Goal: Task Accomplishment & Management: Manage account settings

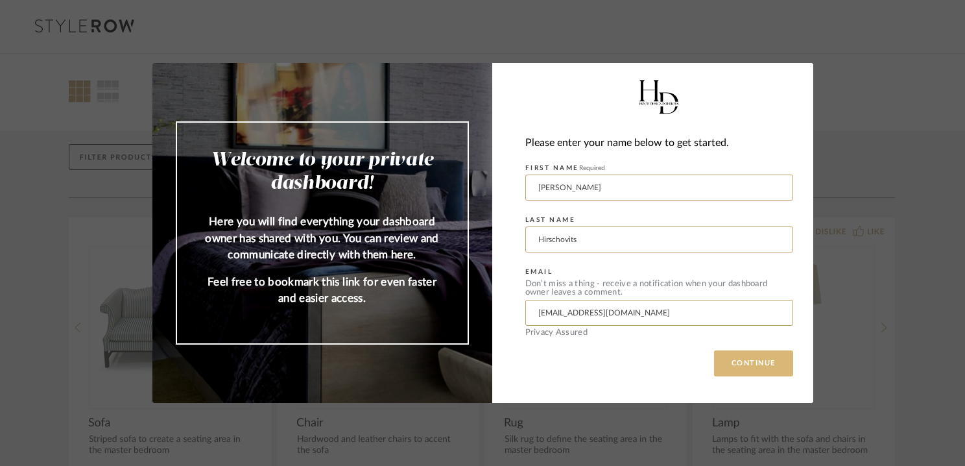
click at [747, 367] on button "CONTINUE" at bounding box center [753, 363] width 79 height 26
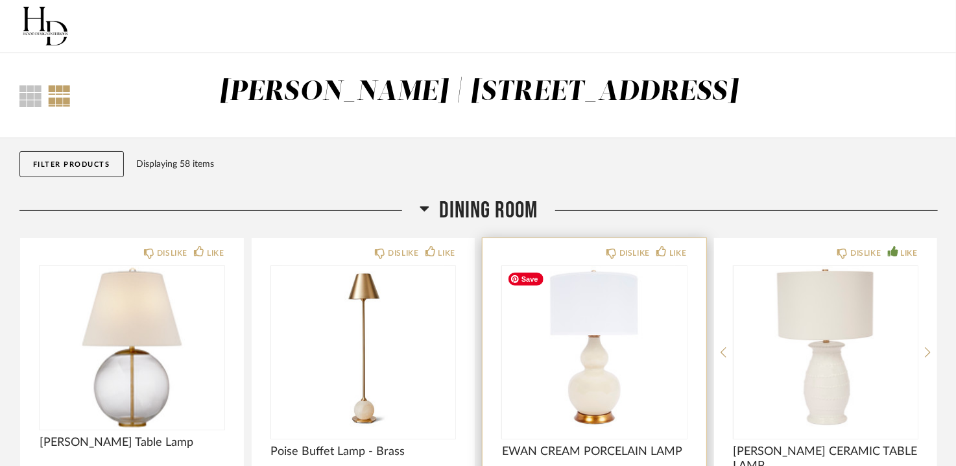
scroll to position [65, 0]
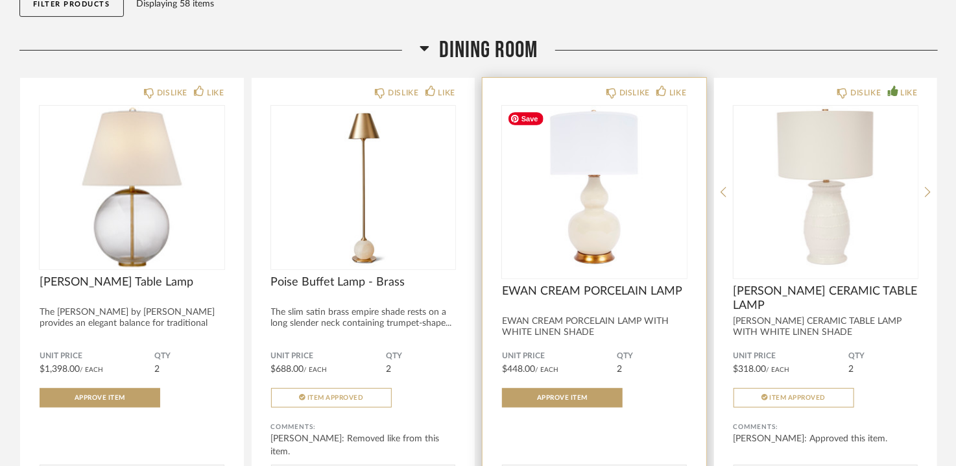
scroll to position [130, 0]
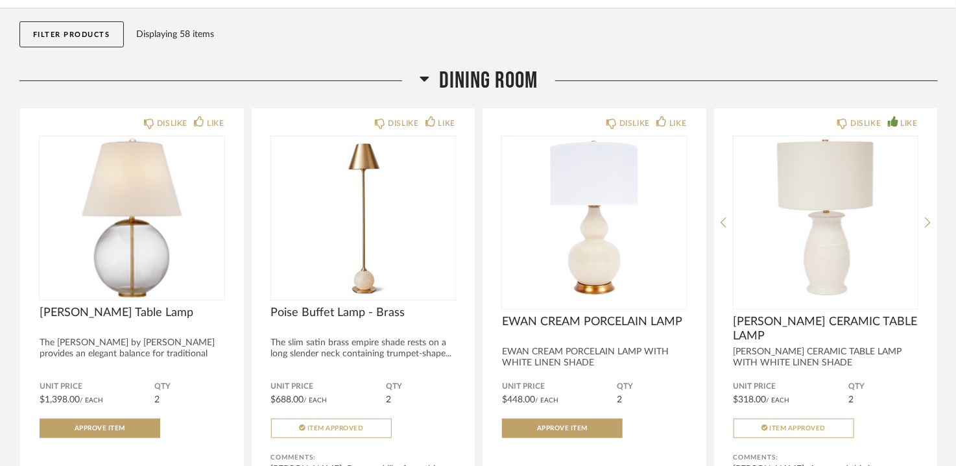
click at [419, 80] on div "Dining Room" at bounding box center [478, 81] width 919 height 28
click at [423, 80] on icon at bounding box center [425, 79] width 10 height 16
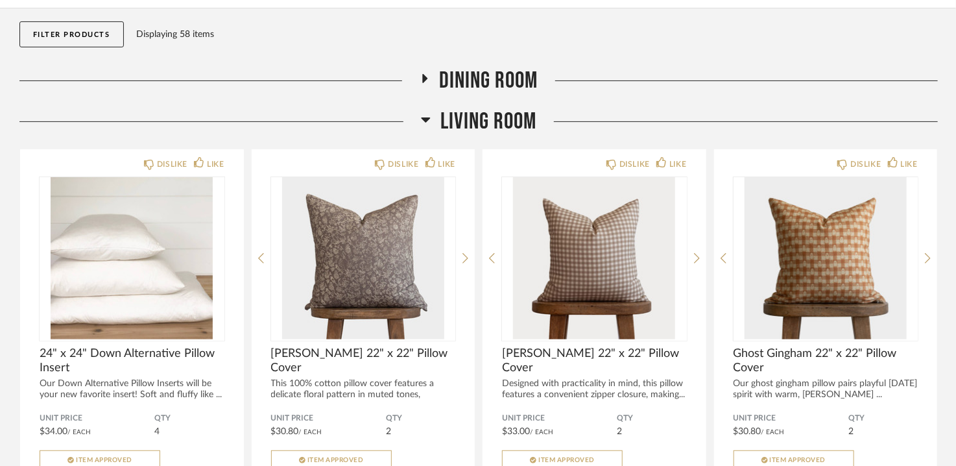
click at [428, 123] on icon at bounding box center [426, 120] width 10 height 16
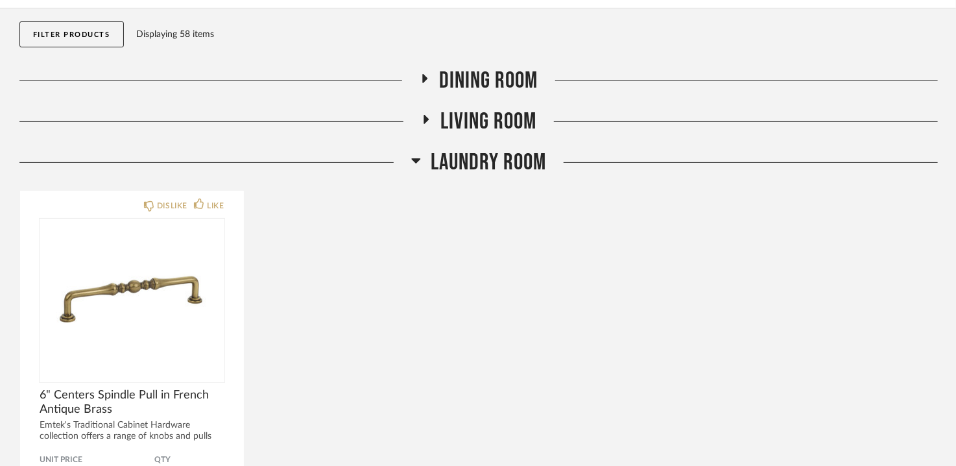
click at [415, 162] on icon at bounding box center [416, 160] width 9 height 5
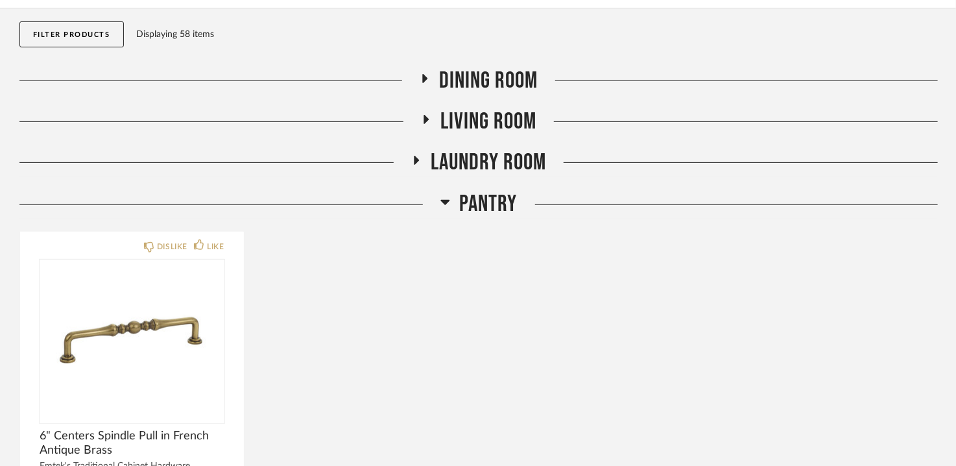
click at [452, 203] on h2 "Pantry" at bounding box center [479, 204] width 77 height 28
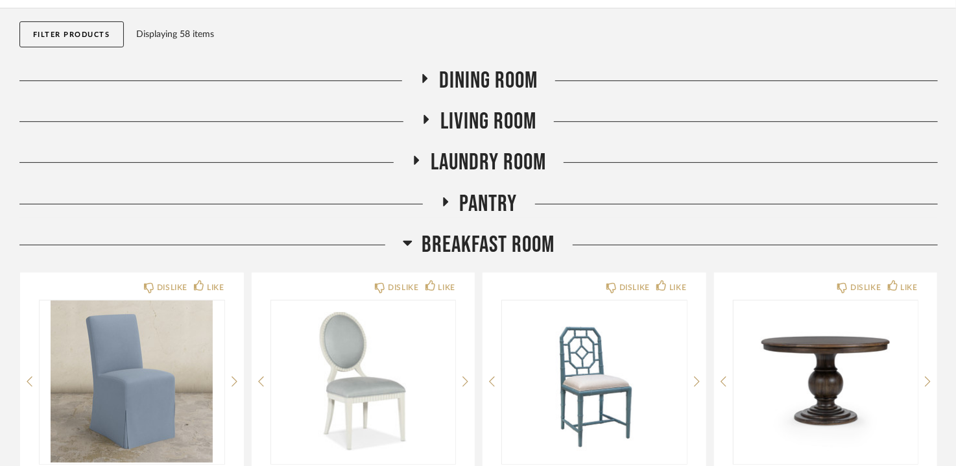
click at [411, 240] on icon at bounding box center [408, 243] width 10 height 16
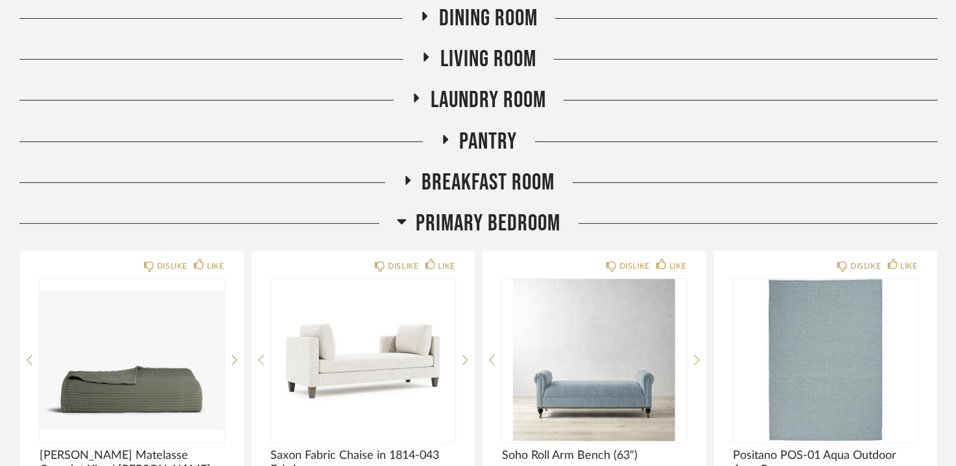
scroll to position [260, 0]
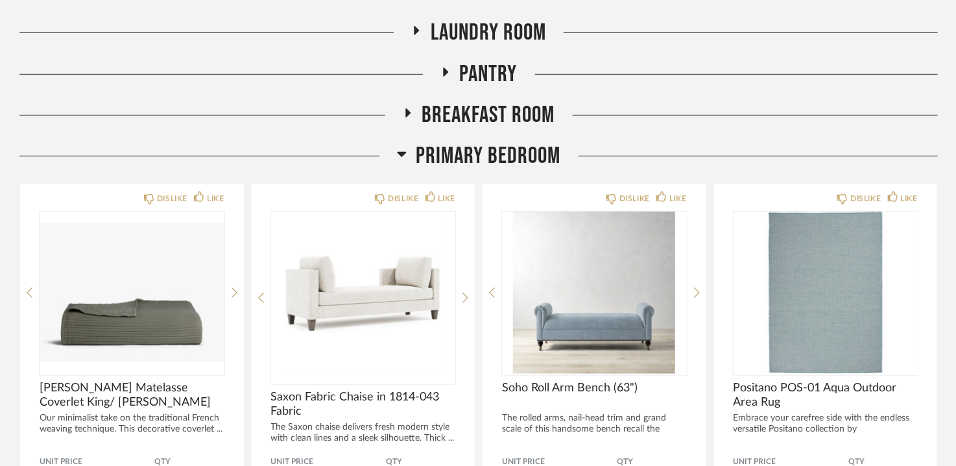
click at [405, 150] on icon at bounding box center [402, 154] width 10 height 16
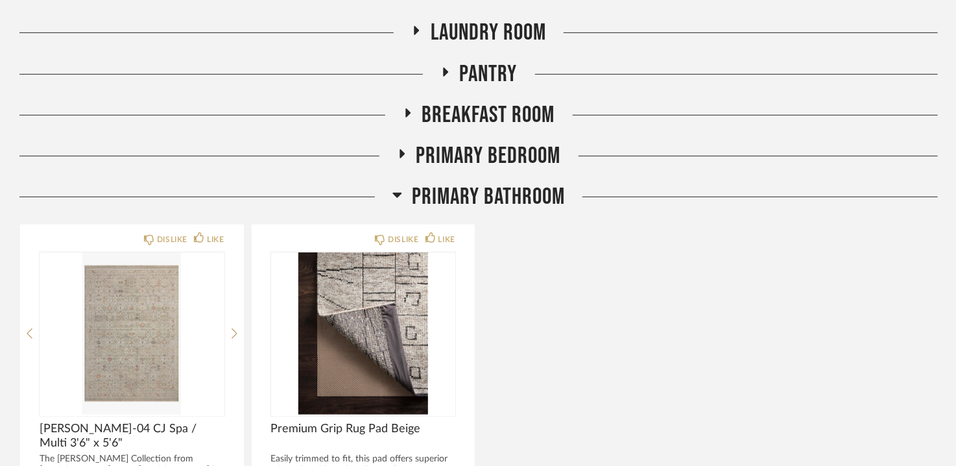
click at [404, 191] on h2 "Primary Bathroom" at bounding box center [479, 197] width 173 height 28
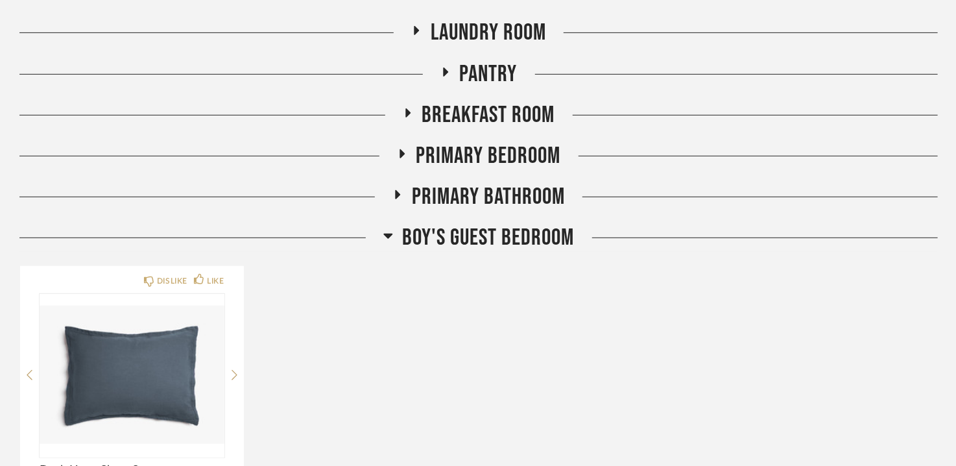
click at [395, 235] on h2 "Boy's Guest Bedroom" at bounding box center [478, 238] width 191 height 28
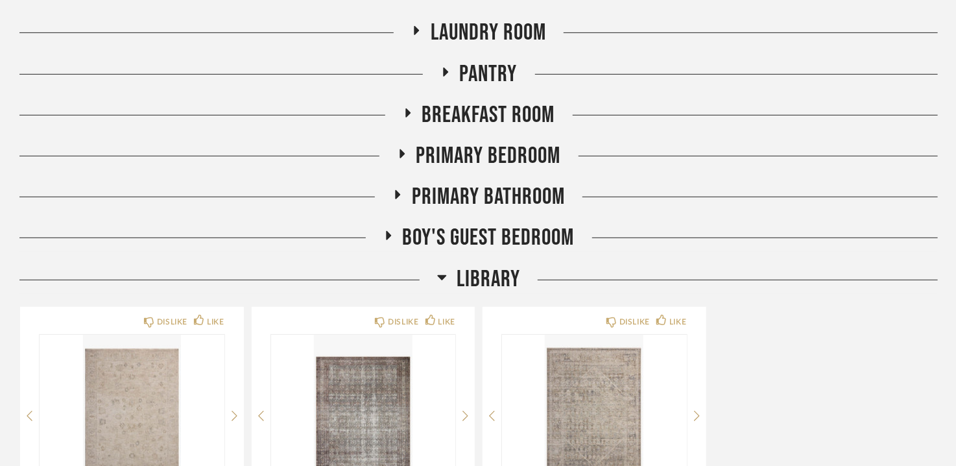
click at [438, 275] on icon at bounding box center [442, 277] width 9 height 5
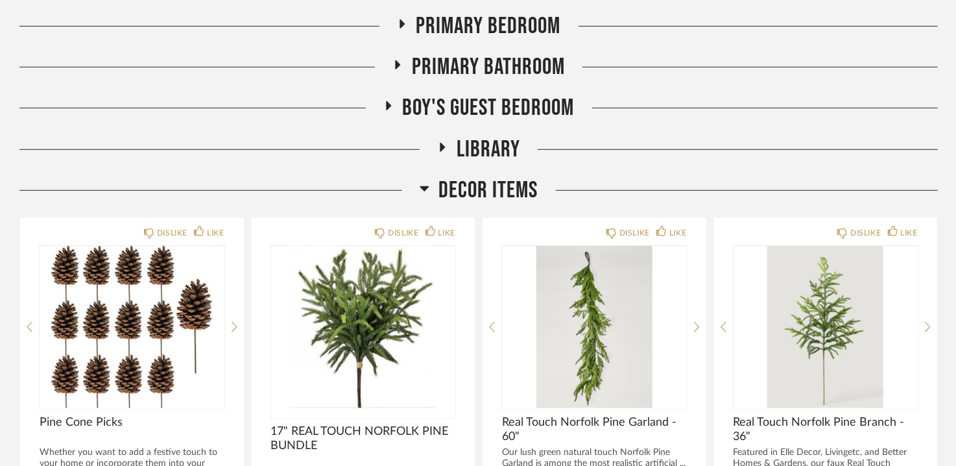
click at [422, 184] on icon at bounding box center [425, 188] width 10 height 16
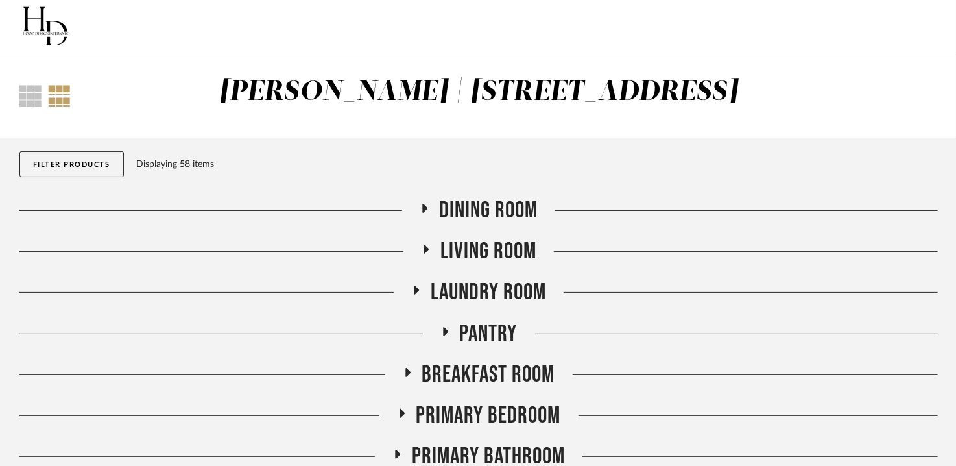
scroll to position [0, 0]
click at [427, 213] on icon at bounding box center [425, 209] width 16 height 10
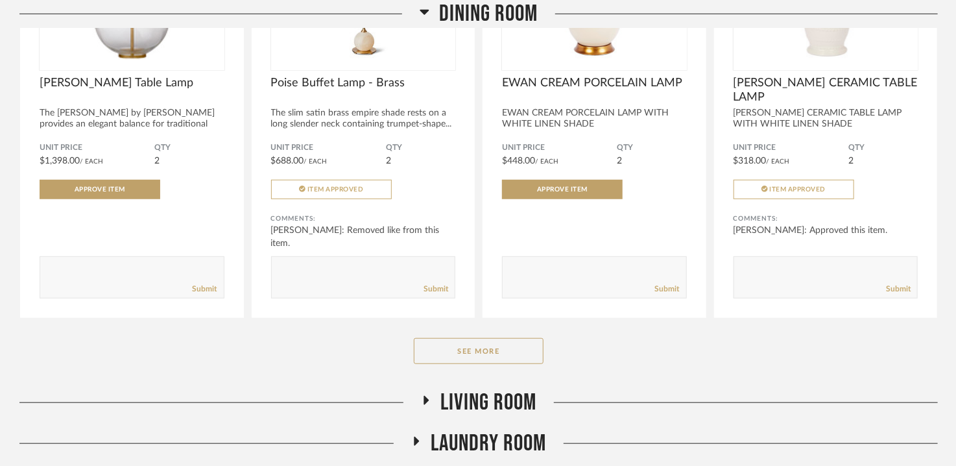
scroll to position [389, 0]
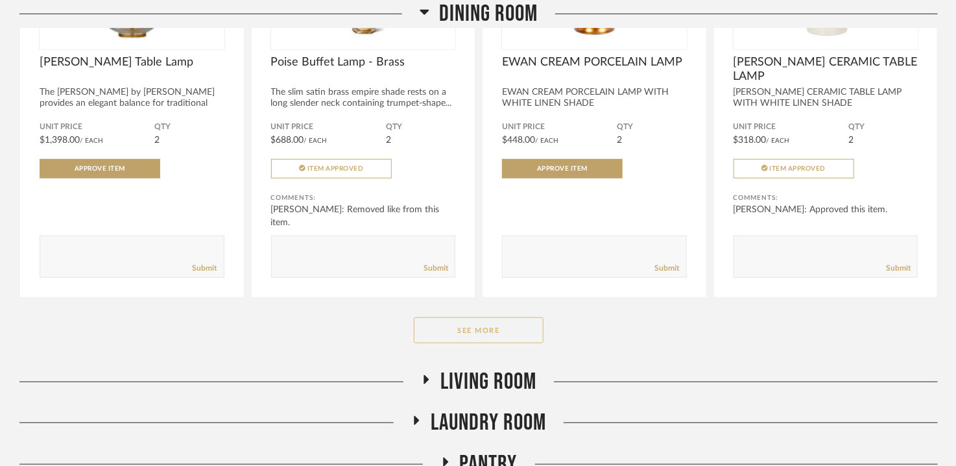
click at [501, 332] on button "See More" at bounding box center [479, 330] width 130 height 26
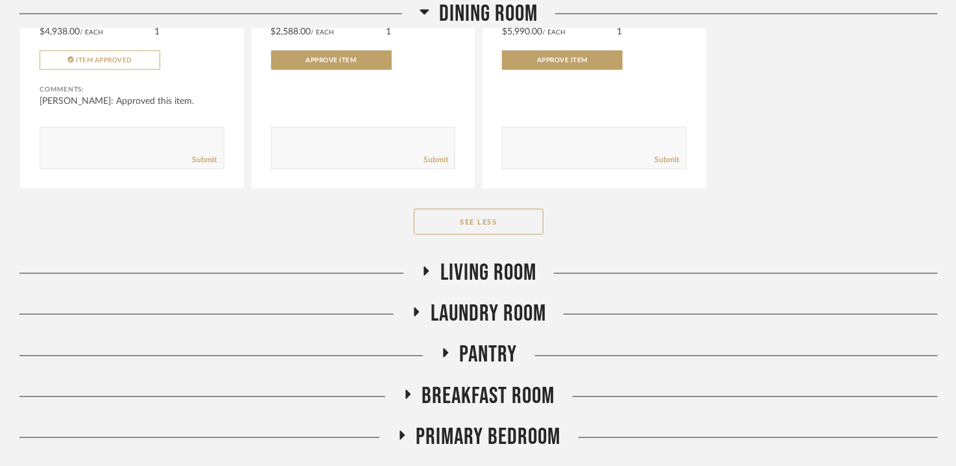
scroll to position [973, 0]
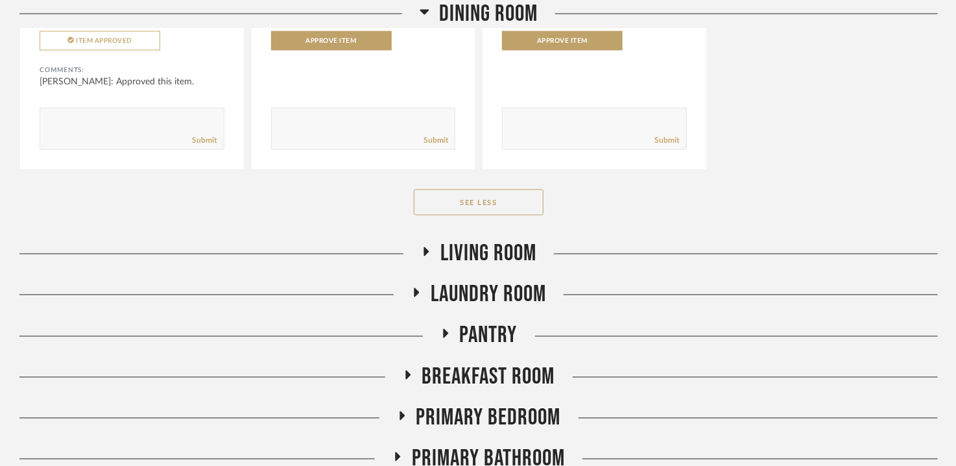
click at [486, 241] on span "Living Room" at bounding box center [489, 254] width 96 height 28
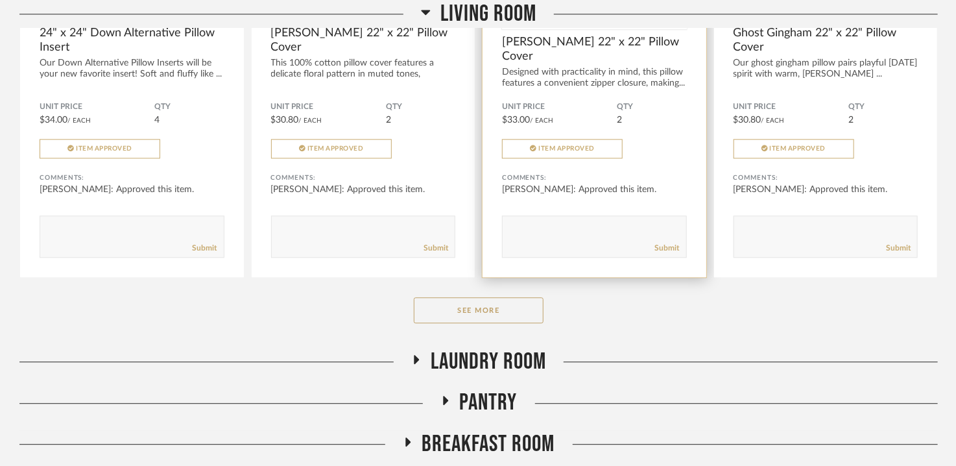
scroll to position [1427, 0]
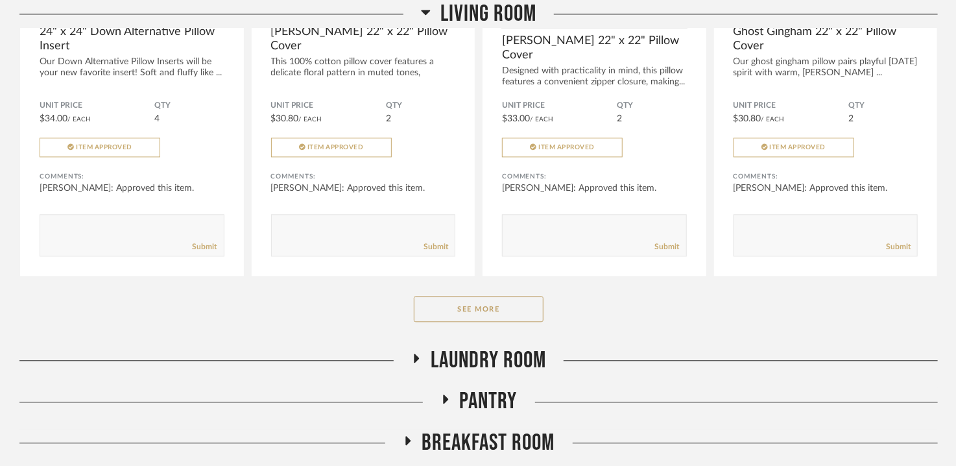
click at [467, 358] on span "Laundry Room" at bounding box center [488, 360] width 115 height 28
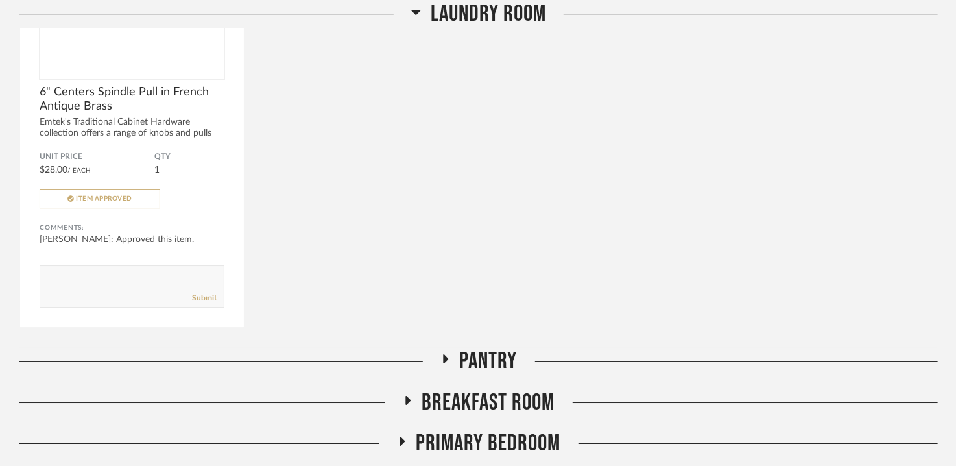
scroll to position [2011, 0]
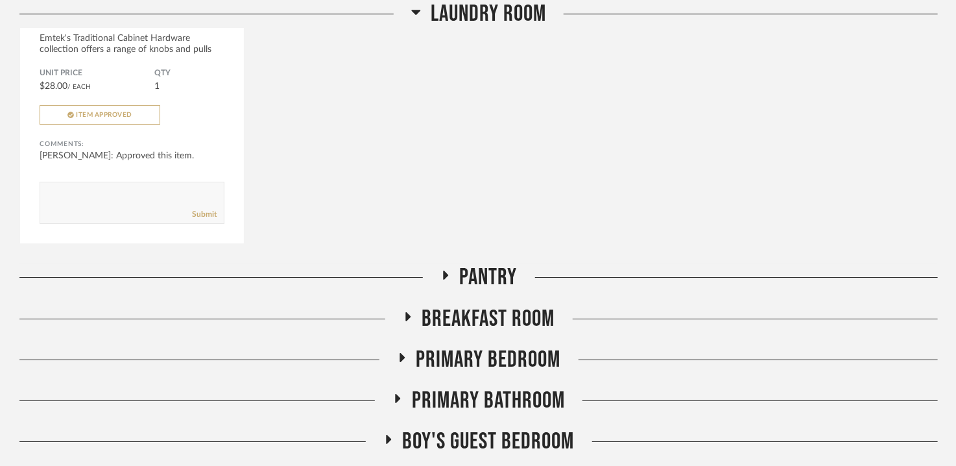
click at [486, 261] on div "Laundry Room DISLIKE LIKE 6" Centers Spindle Pull in French Antique Brass Emtek…" at bounding box center [478, 13] width 919 height 501
click at [485, 273] on span "Pantry" at bounding box center [489, 277] width 58 height 28
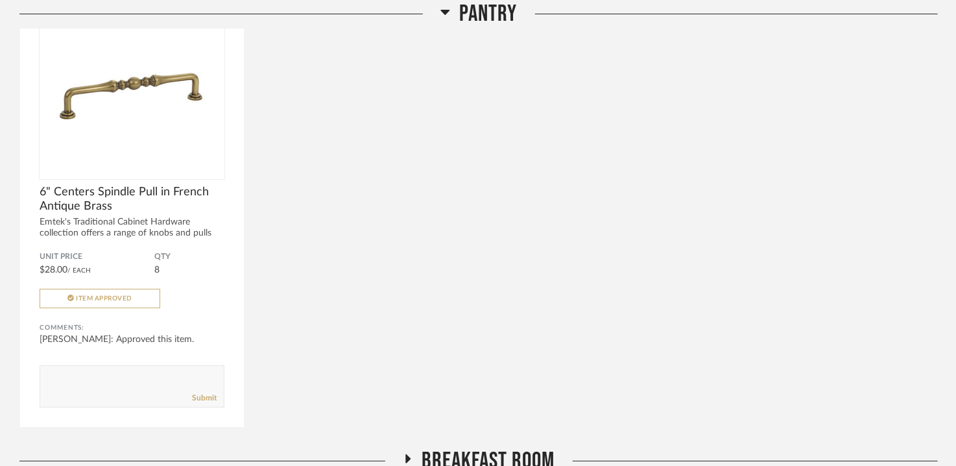
scroll to position [2466, 0]
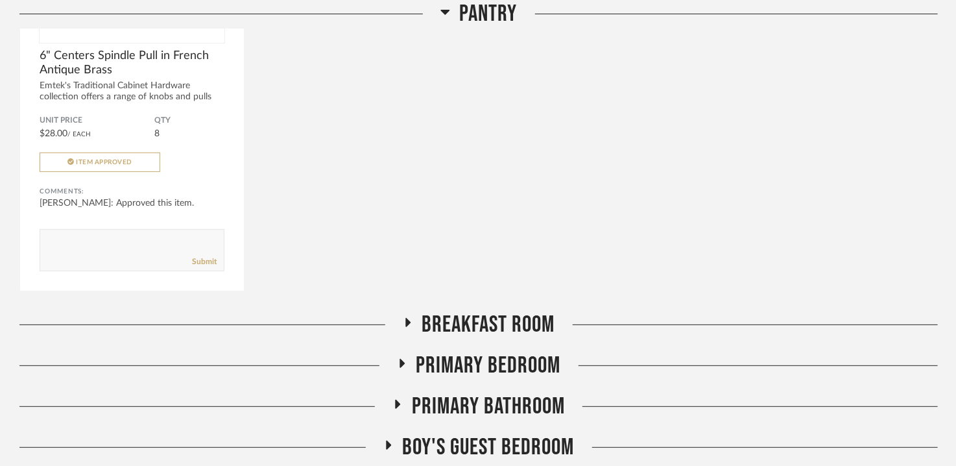
click at [471, 322] on span "Breakfast Room" at bounding box center [488, 325] width 133 height 28
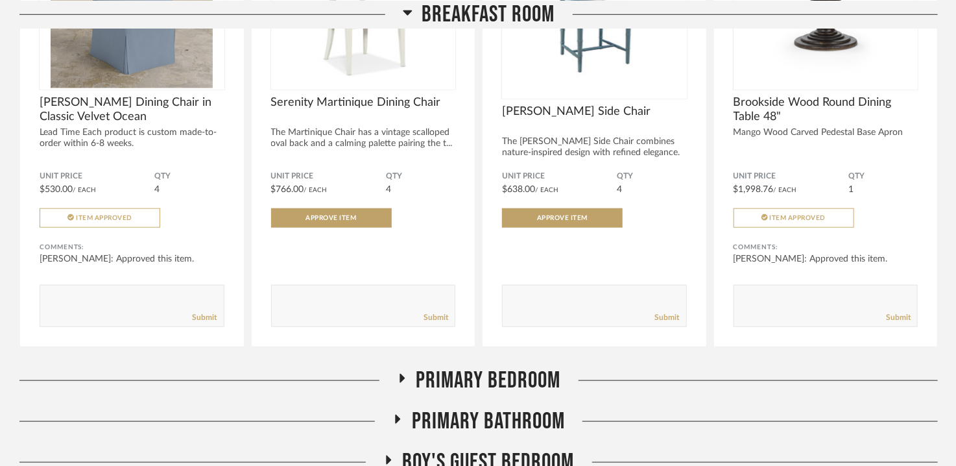
scroll to position [2985, 0]
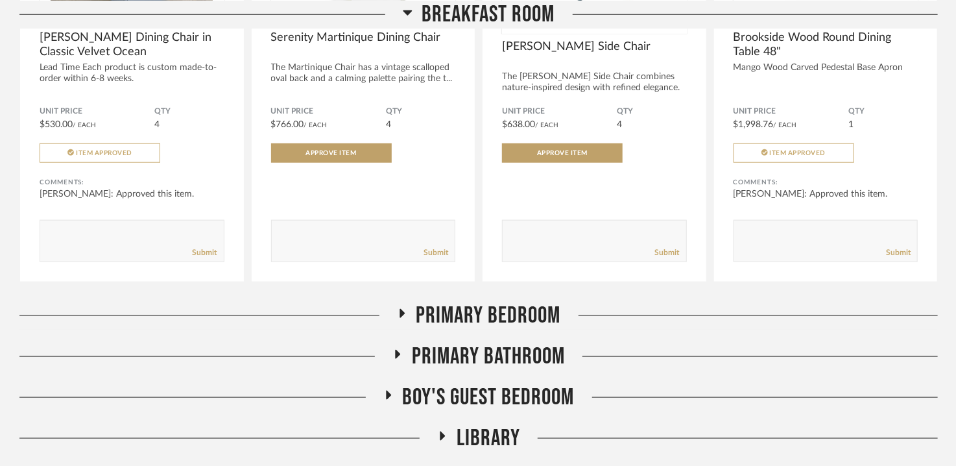
click at [509, 309] on span "Primary Bedroom" at bounding box center [489, 316] width 145 height 28
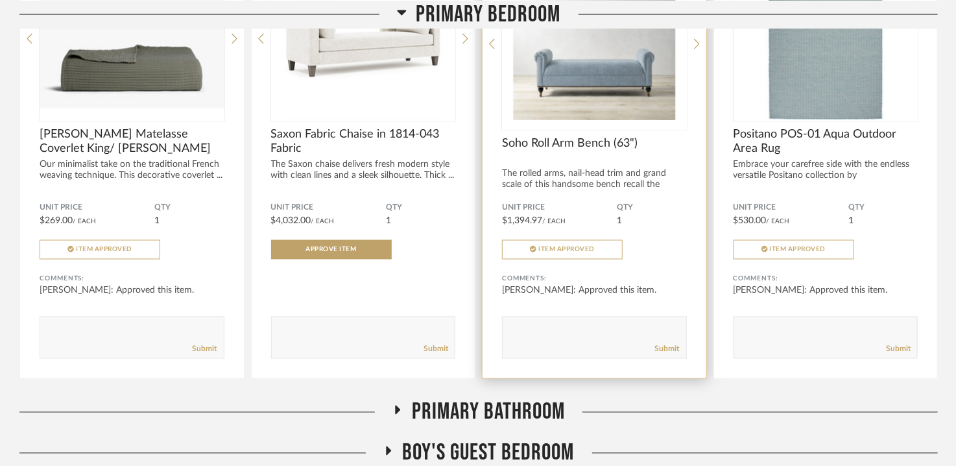
scroll to position [3439, 0]
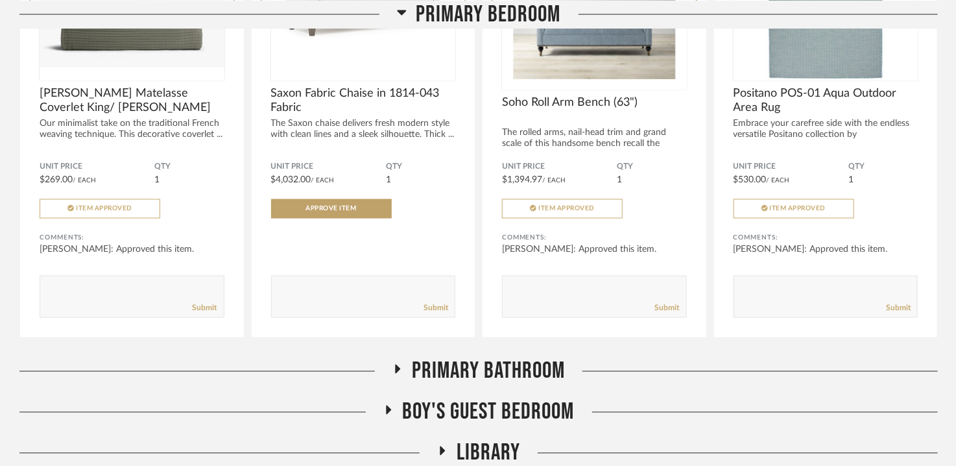
click at [548, 359] on span "Primary Bathroom" at bounding box center [488, 372] width 153 height 28
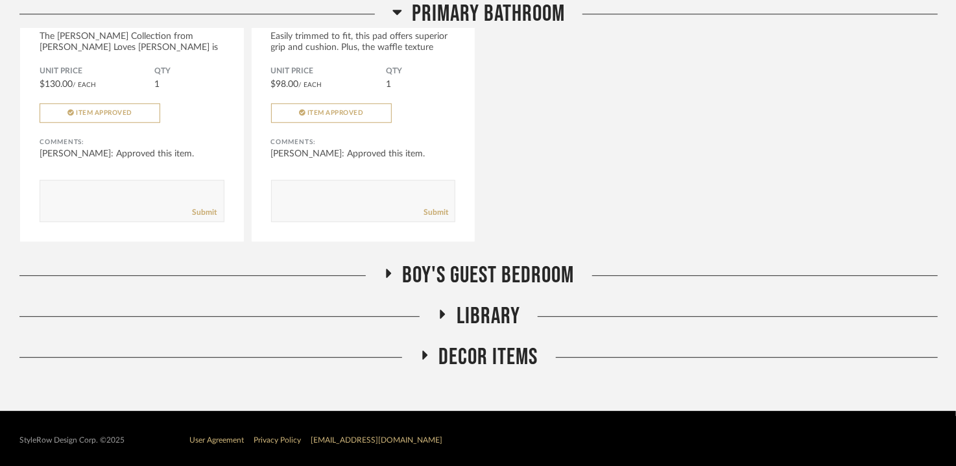
scroll to position [4038, 0]
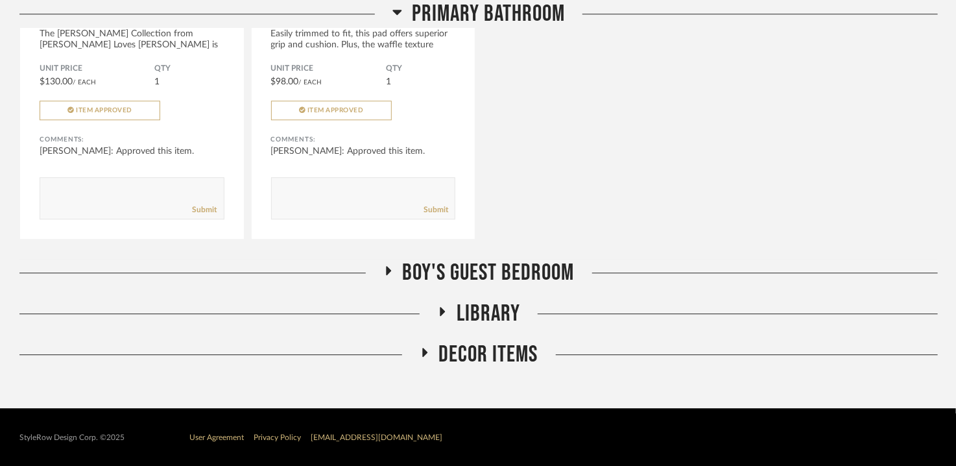
click at [524, 269] on span "Boy's Guest Bedroom" at bounding box center [489, 273] width 172 height 28
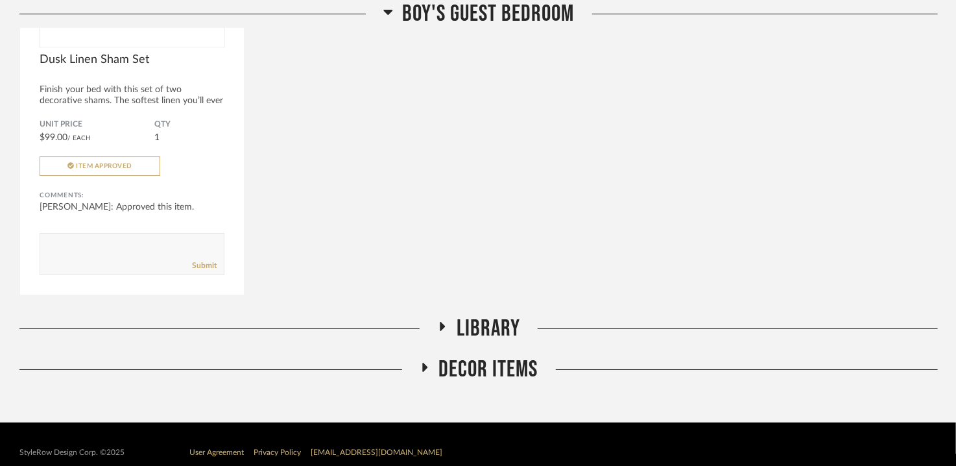
scroll to position [4493, 0]
click at [470, 330] on span "Library" at bounding box center [489, 329] width 64 height 28
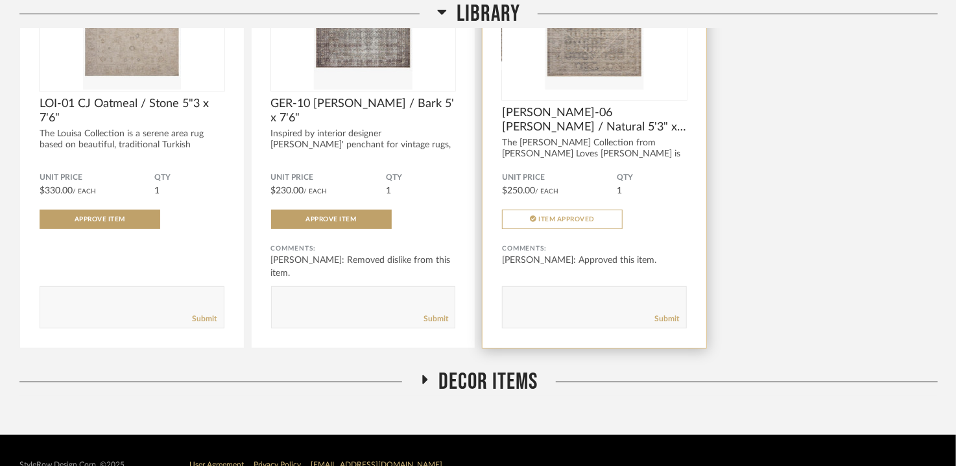
scroll to position [4977, 0]
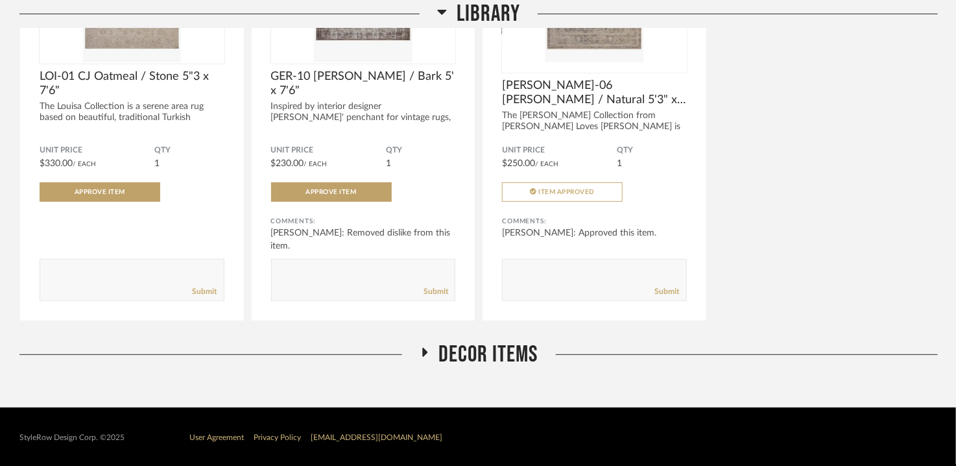
click at [475, 349] on span "Decor Items" at bounding box center [488, 355] width 99 height 28
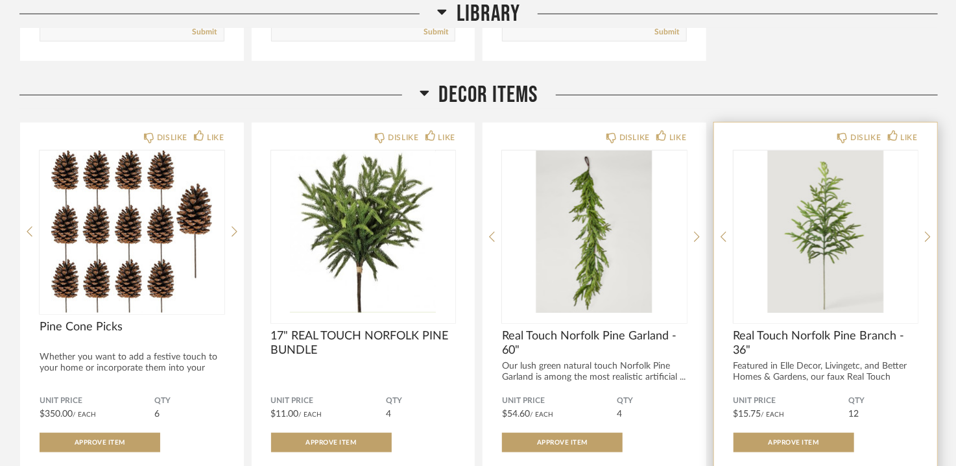
scroll to position [5301, 0]
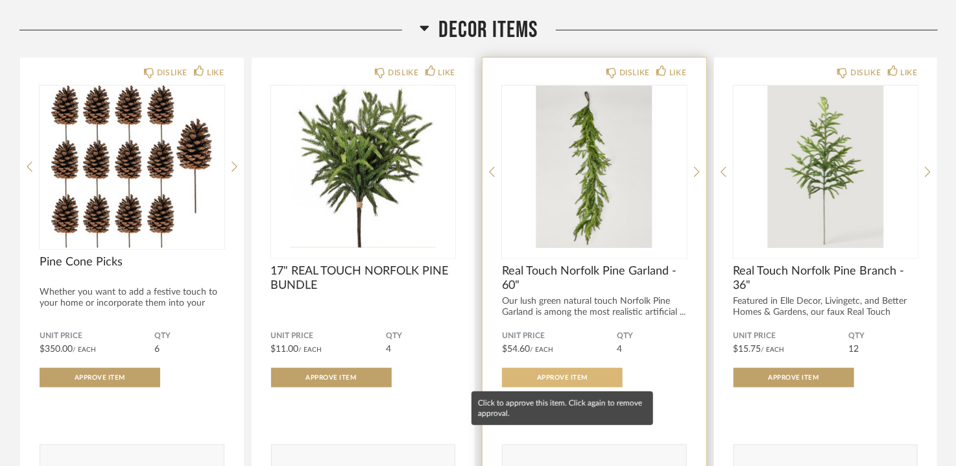
click at [564, 376] on span "Approve Item" at bounding box center [562, 377] width 51 height 6
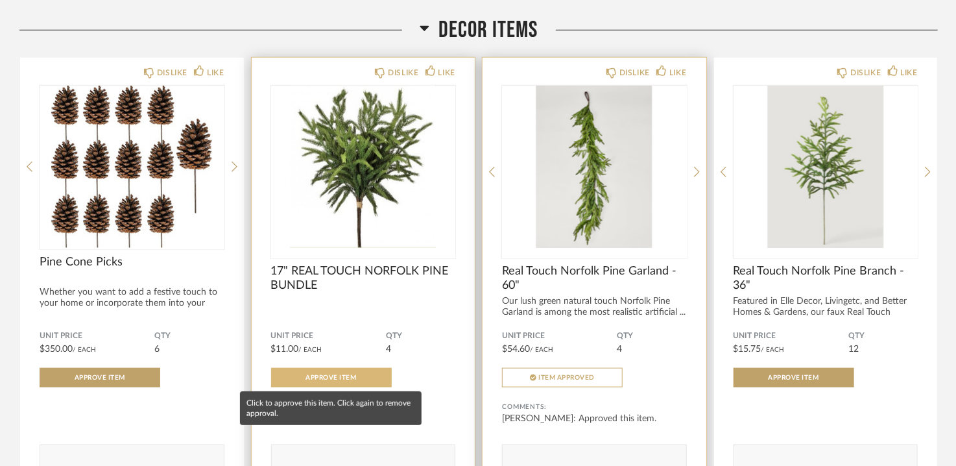
click at [337, 374] on span "Approve Item" at bounding box center [331, 377] width 51 height 6
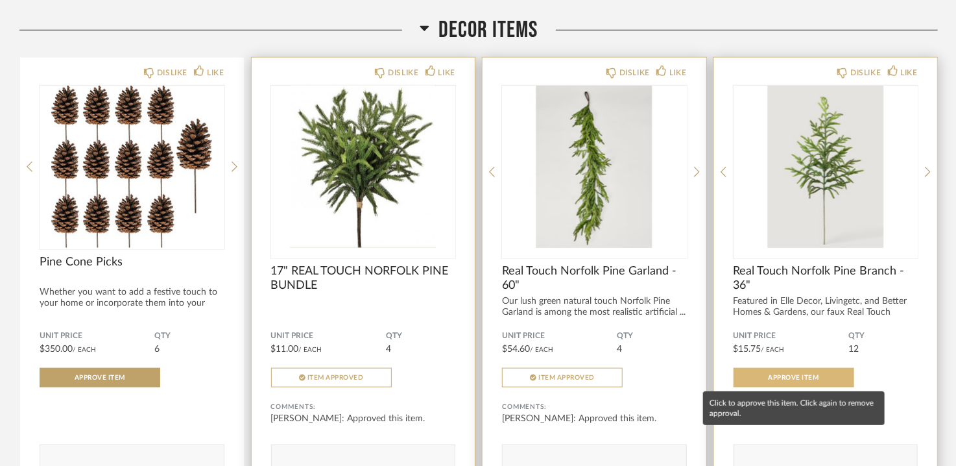
click at [816, 376] on span "Approve Item" at bounding box center [794, 377] width 51 height 6
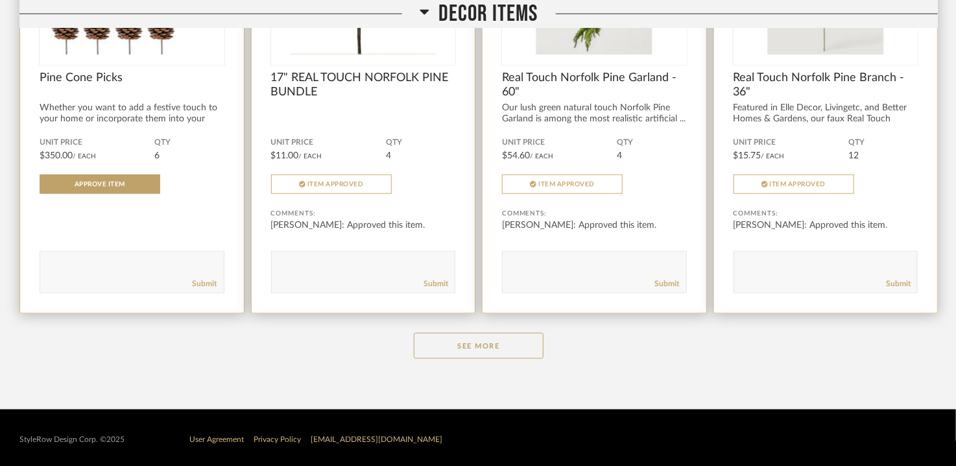
scroll to position [5496, 0]
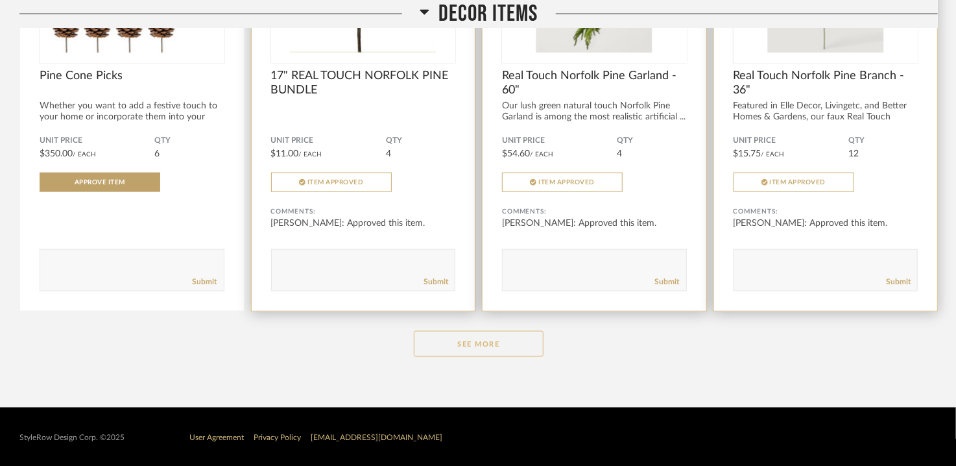
click at [504, 348] on button "See More" at bounding box center [479, 344] width 130 height 26
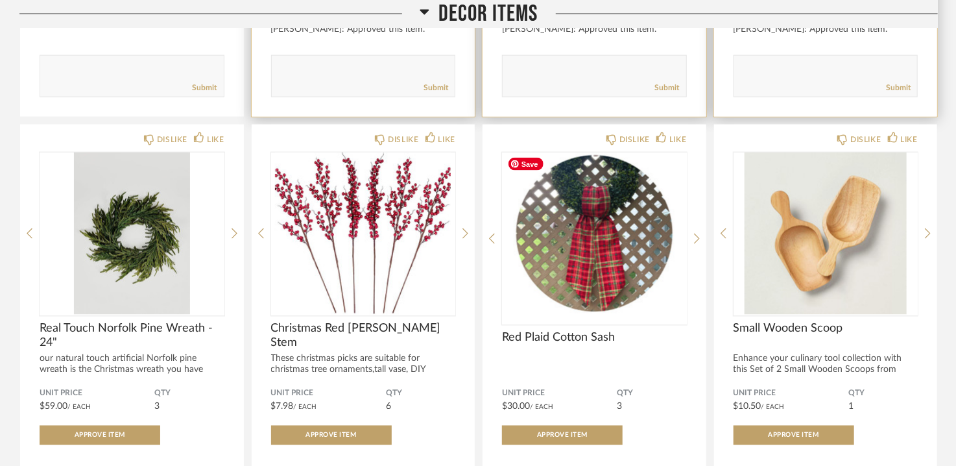
scroll to position [5691, 0]
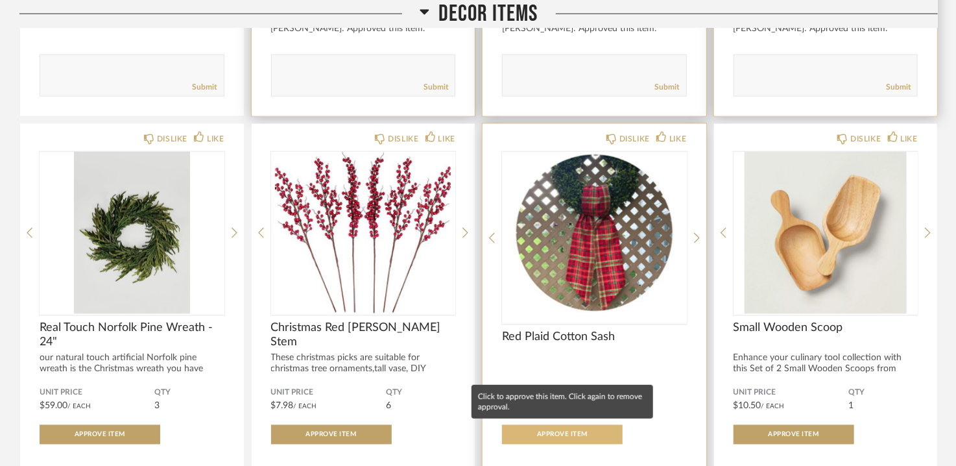
click at [563, 439] on button "Approve Item" at bounding box center [562, 434] width 121 height 19
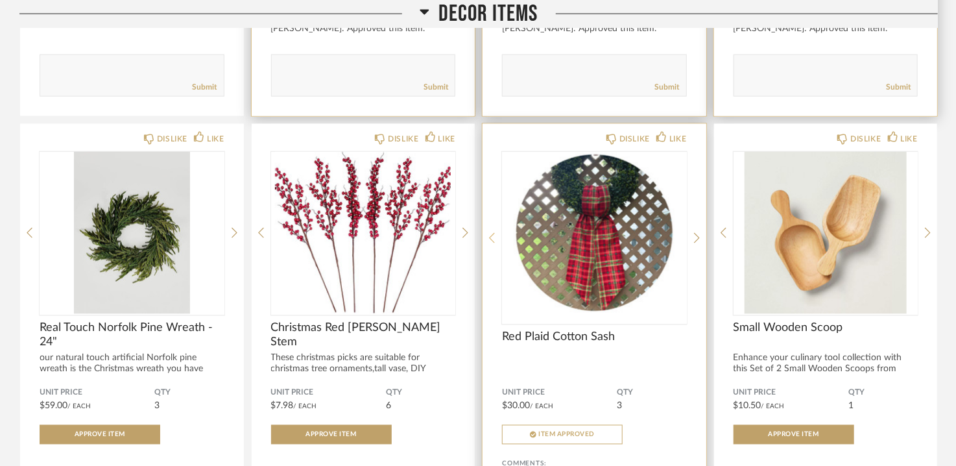
scroll to position [5756, 0]
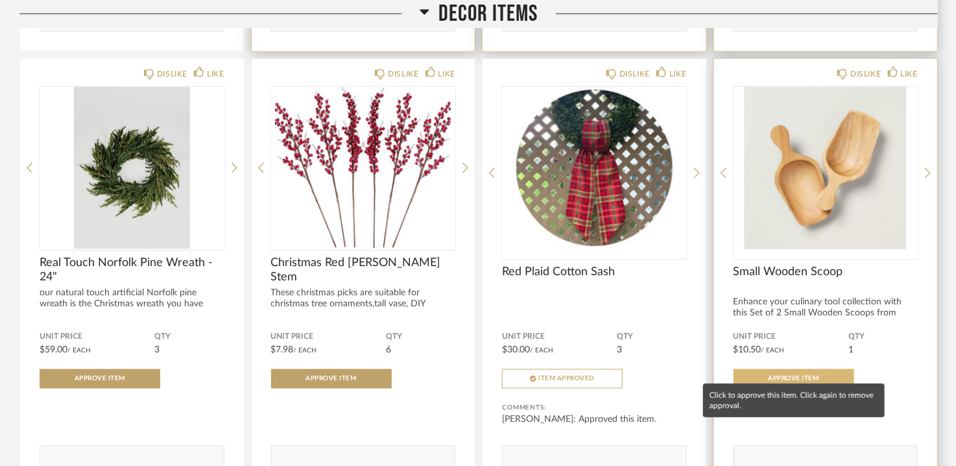
click at [811, 376] on span "Approve Item" at bounding box center [794, 379] width 51 height 6
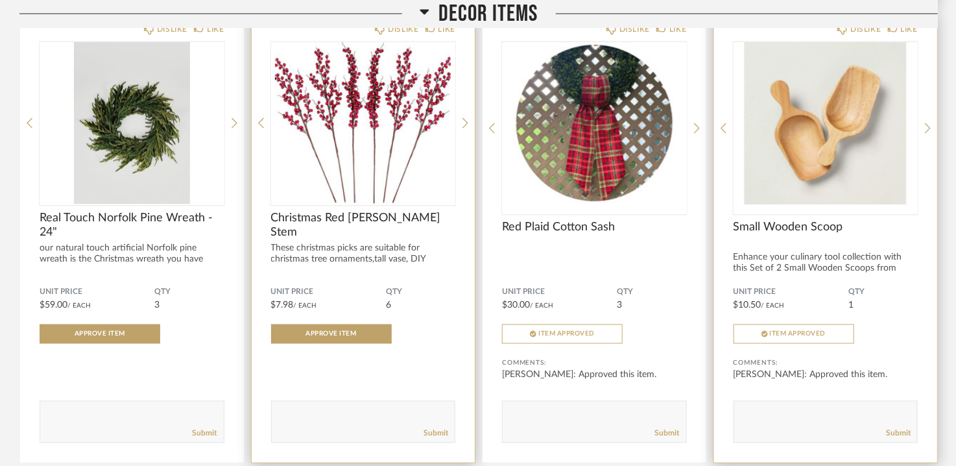
scroll to position [5821, 0]
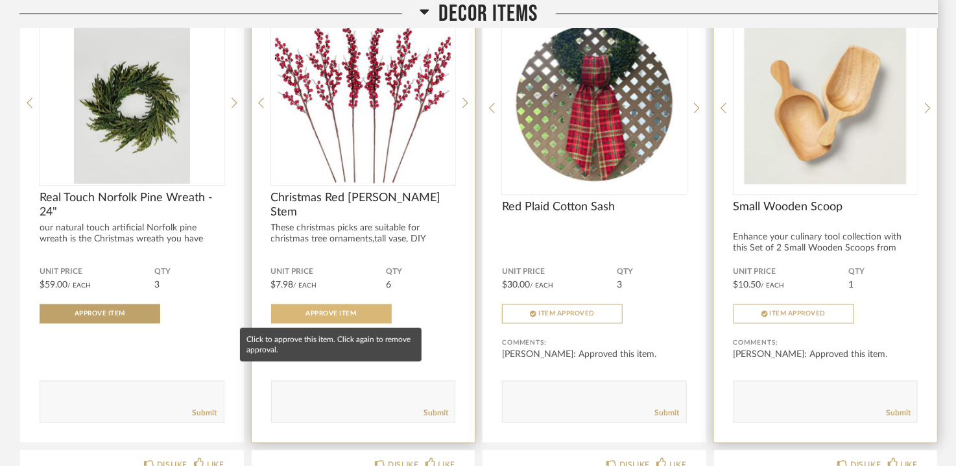
click at [339, 311] on span "Approve Item" at bounding box center [331, 314] width 51 height 6
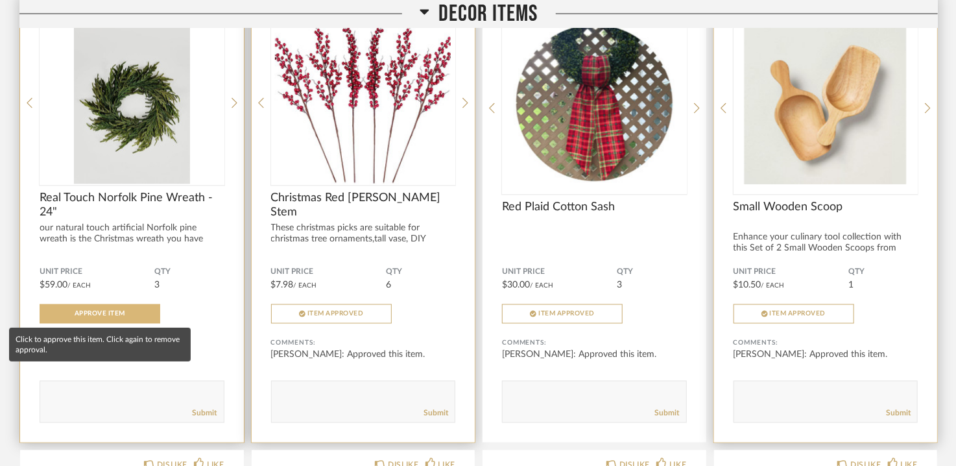
click at [91, 309] on button "Approve Item" at bounding box center [100, 313] width 121 height 19
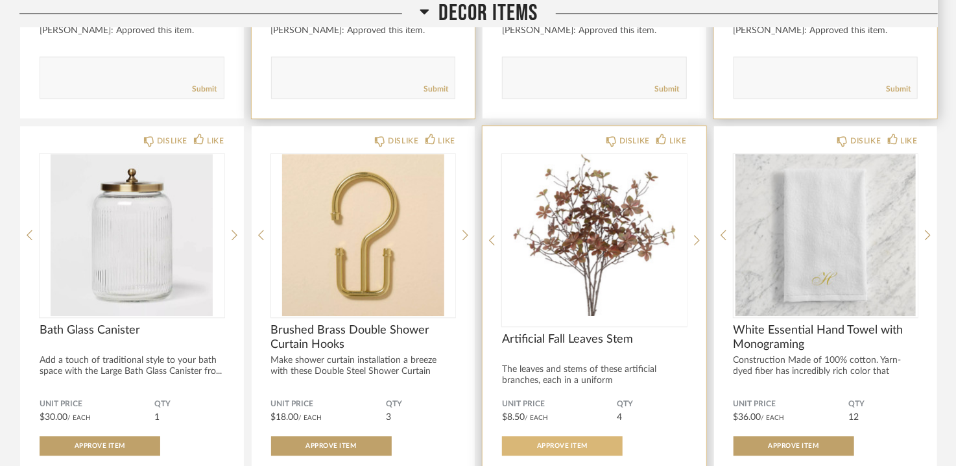
scroll to position [6275, 0]
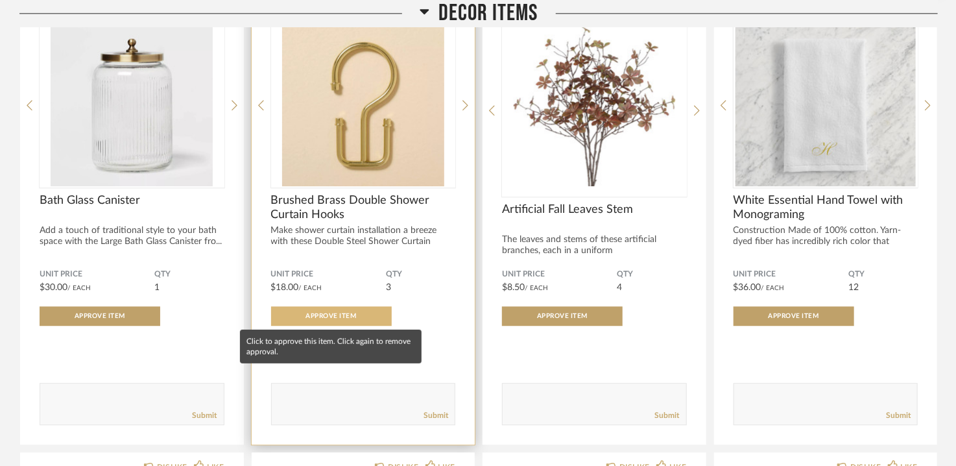
click at [345, 314] on span "Approve Item" at bounding box center [331, 316] width 51 height 6
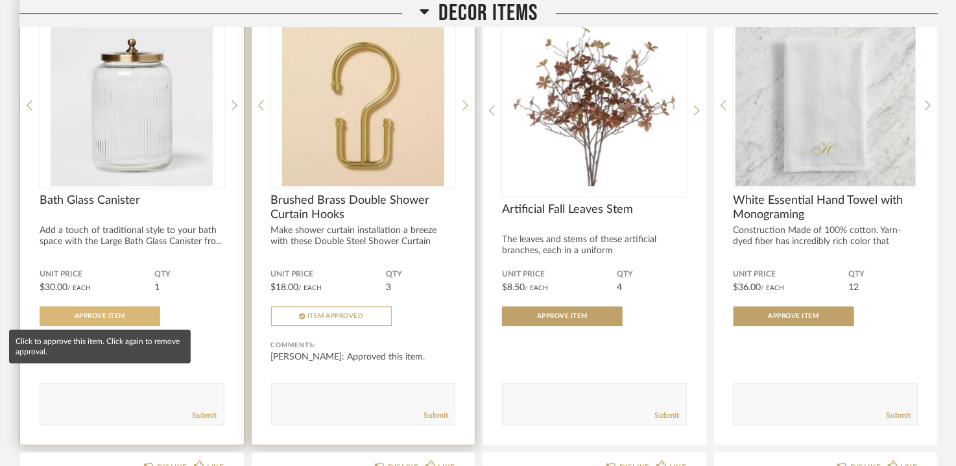
click at [95, 309] on button "Approve Item" at bounding box center [100, 315] width 121 height 19
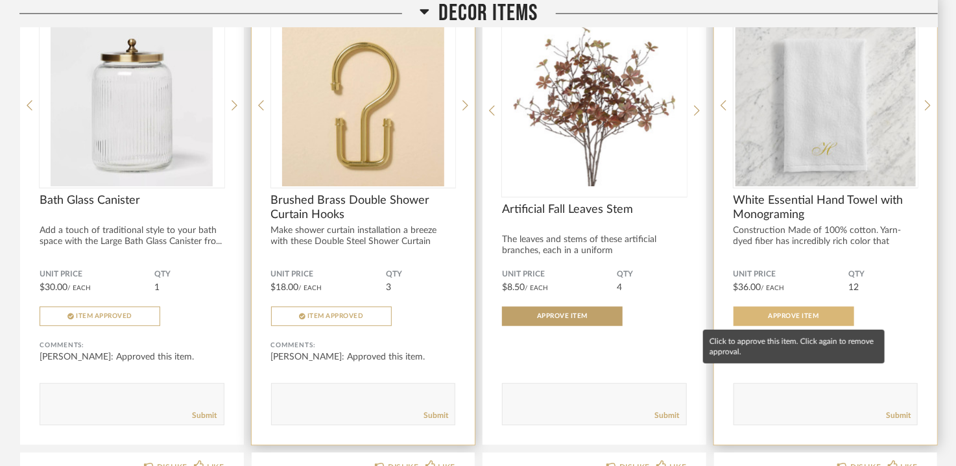
click at [783, 317] on button "Approve Item" at bounding box center [794, 315] width 121 height 19
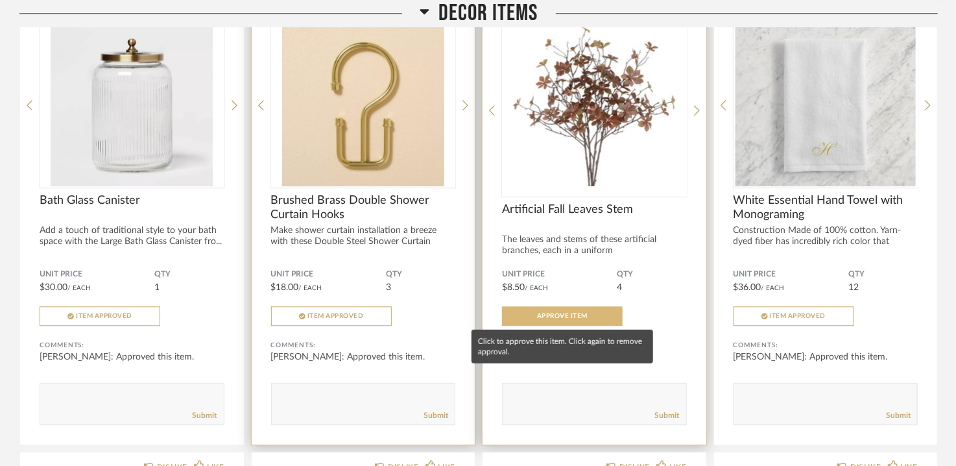
click at [581, 313] on span "Approve Item" at bounding box center [562, 316] width 51 height 6
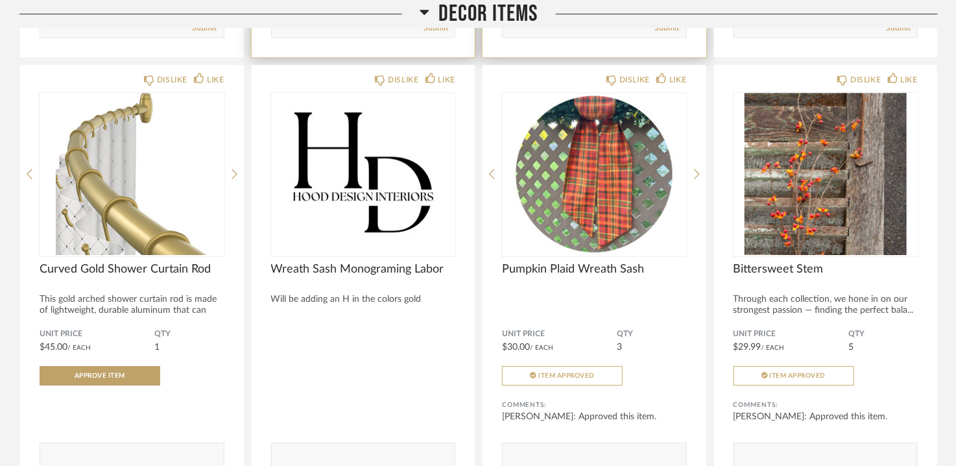
scroll to position [6664, 0]
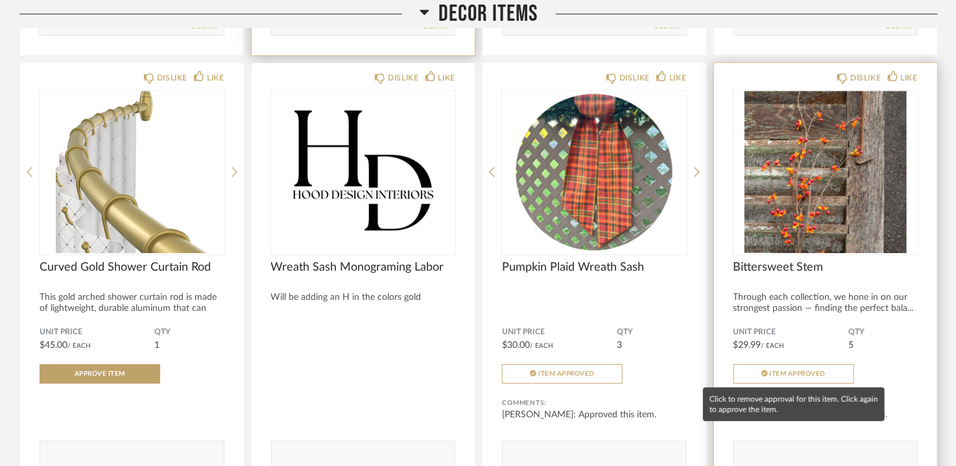
click at [784, 366] on button "Item Approved" at bounding box center [794, 373] width 121 height 19
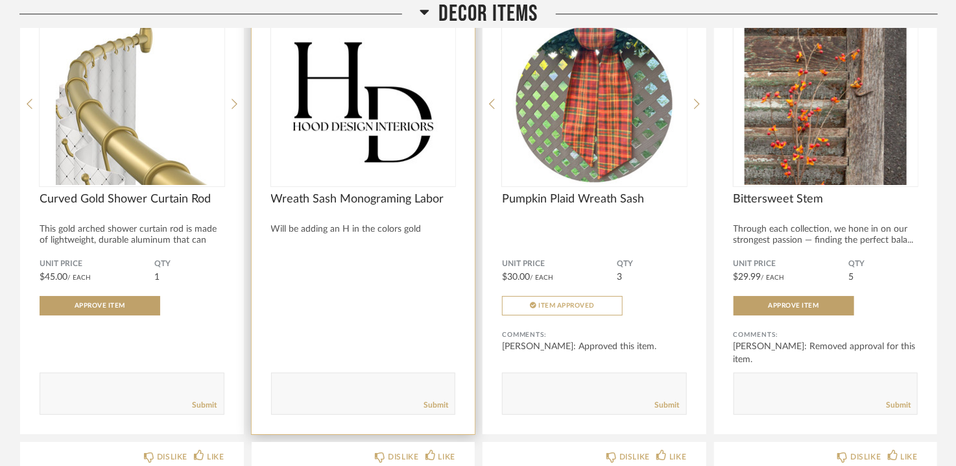
scroll to position [6794, 0]
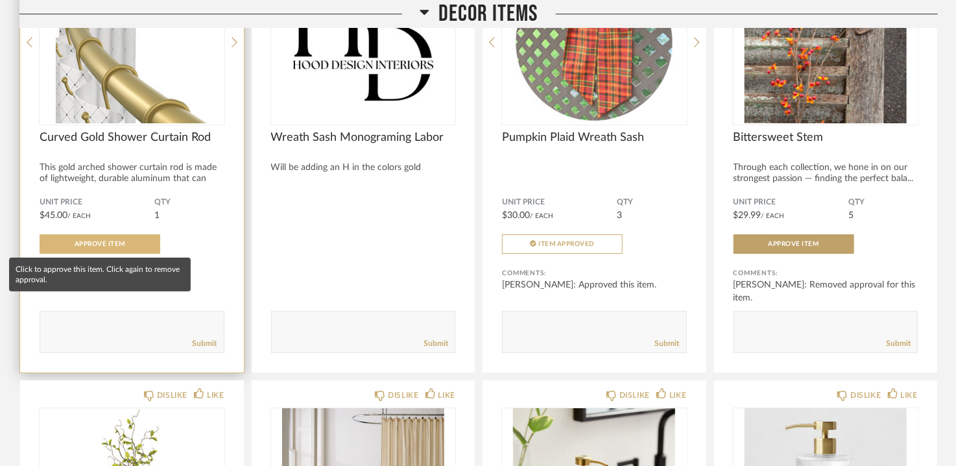
click at [118, 234] on button "Approve Item" at bounding box center [100, 243] width 121 height 19
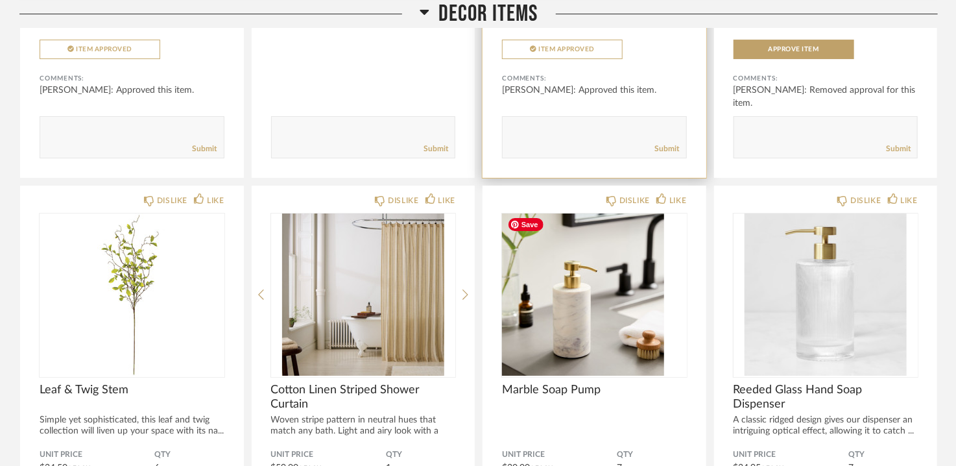
scroll to position [7118, 0]
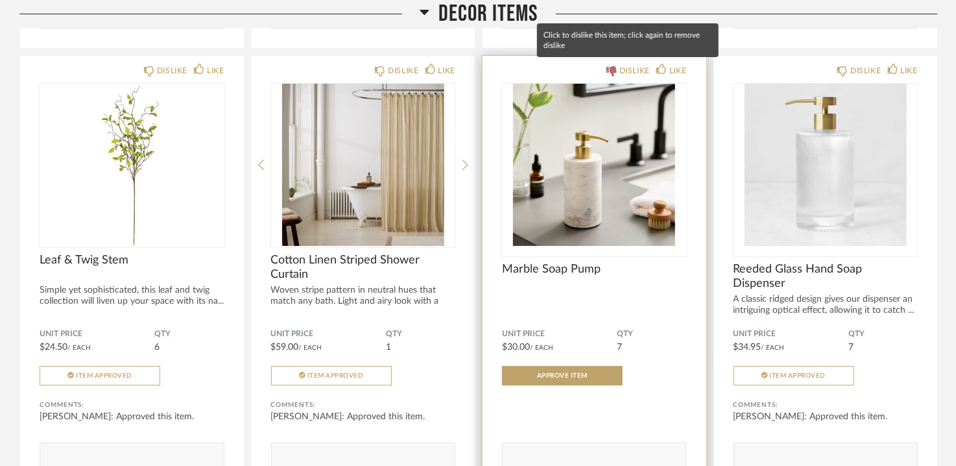
click at [634, 68] on div "DISLIKE" at bounding box center [635, 70] width 30 height 13
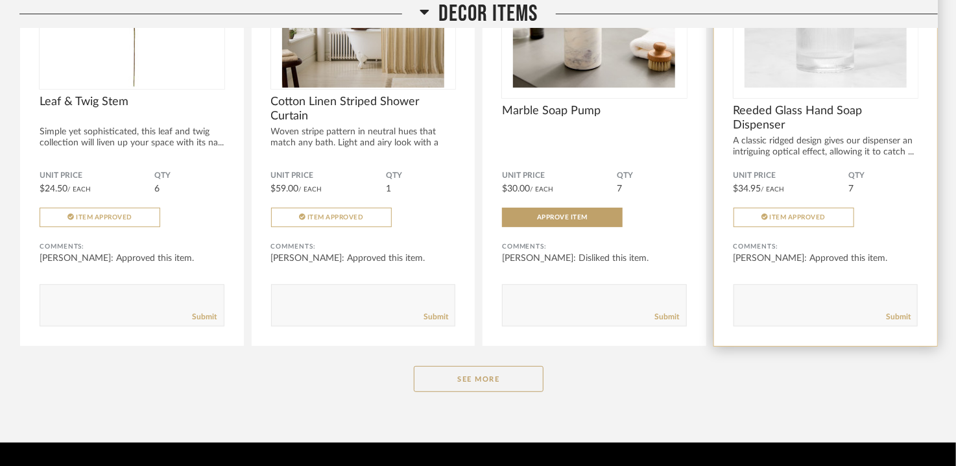
scroll to position [7311, 0]
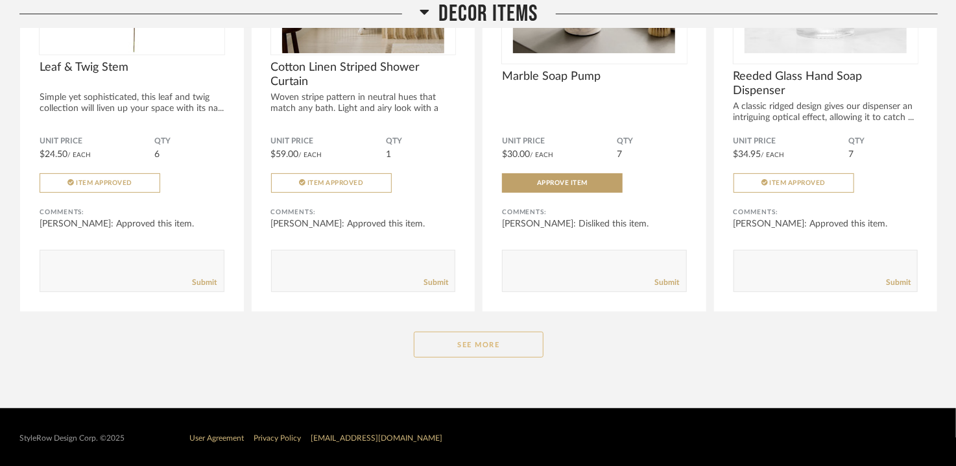
click at [498, 343] on button "See More" at bounding box center [479, 345] width 130 height 26
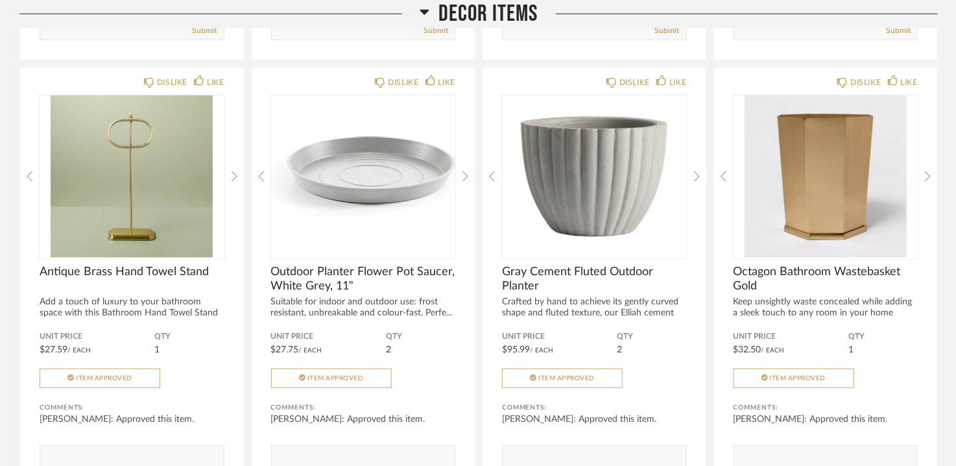
scroll to position [7174, 0]
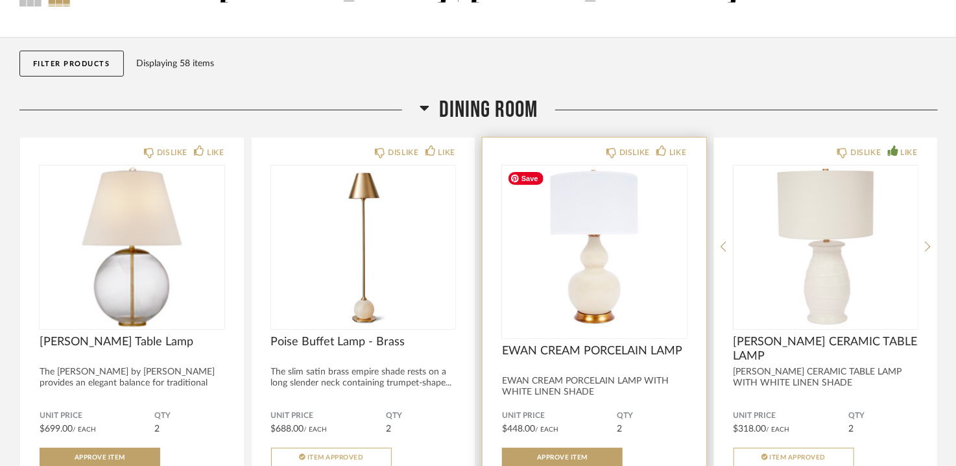
scroll to position [130, 0]
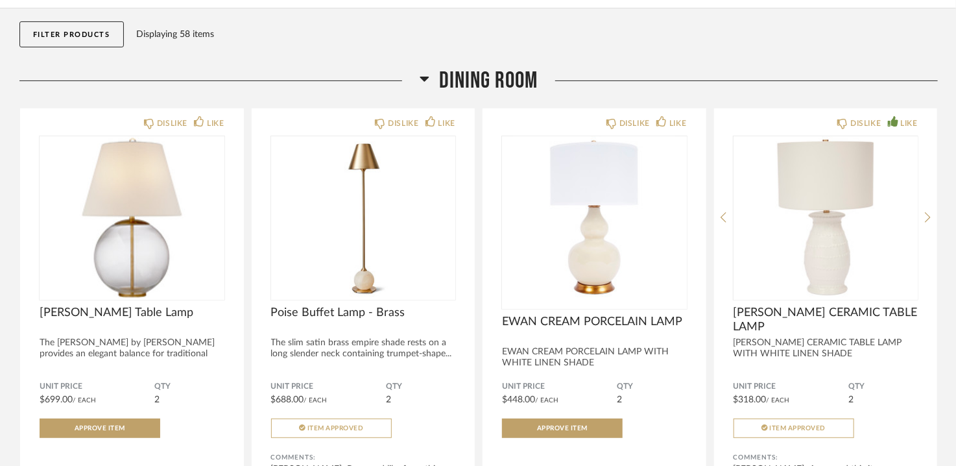
click at [431, 77] on h2 "Dining Room" at bounding box center [479, 81] width 118 height 28
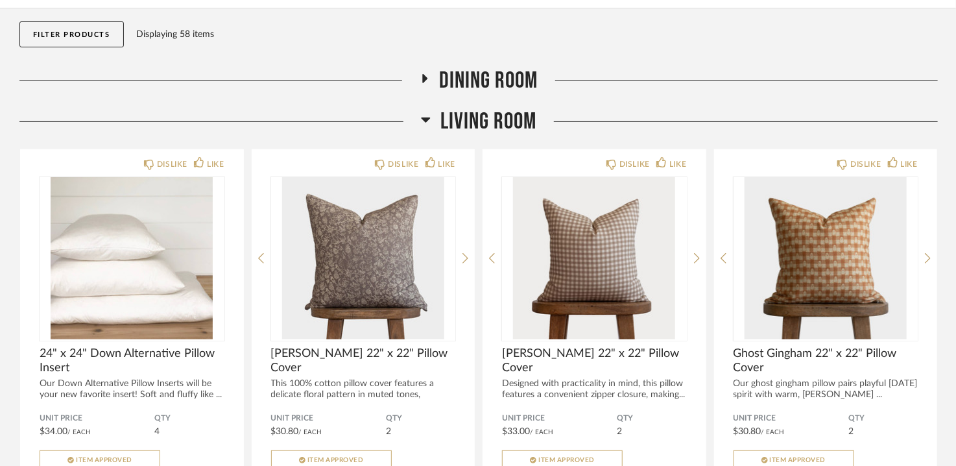
click at [428, 125] on icon at bounding box center [426, 120] width 10 height 16
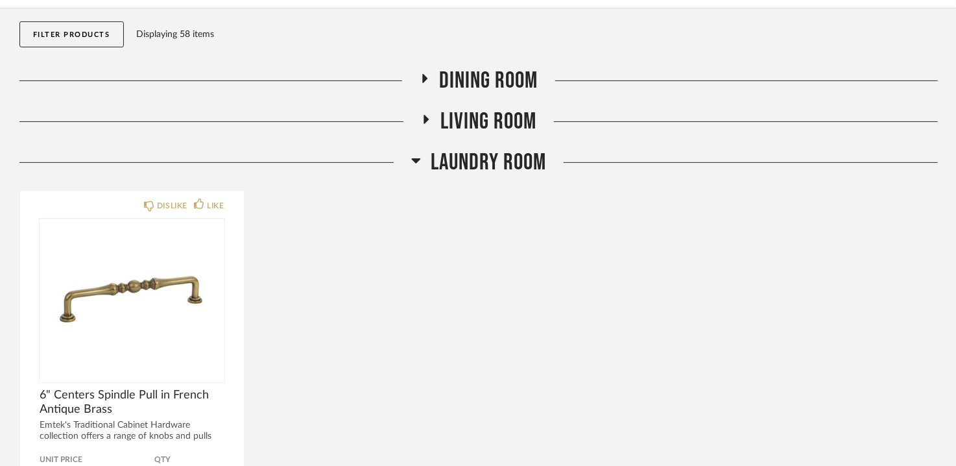
click at [414, 164] on icon at bounding box center [416, 160] width 10 height 16
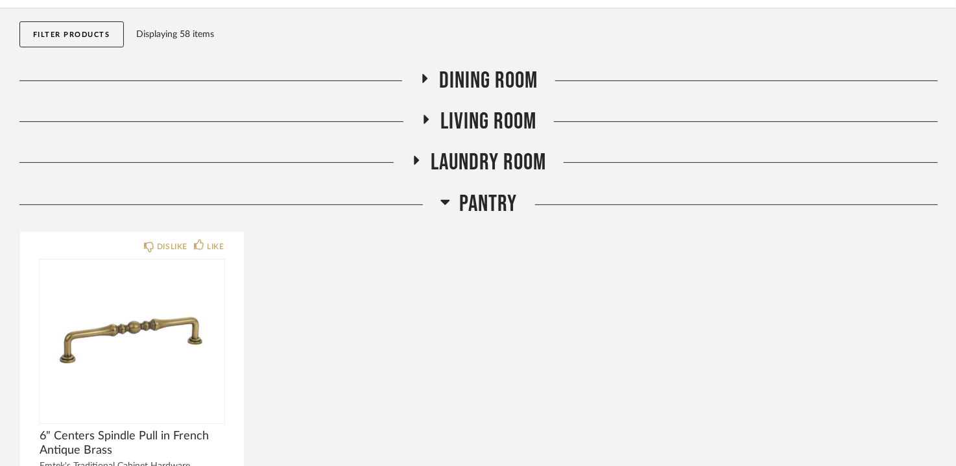
click at [445, 203] on icon at bounding box center [445, 202] width 9 height 5
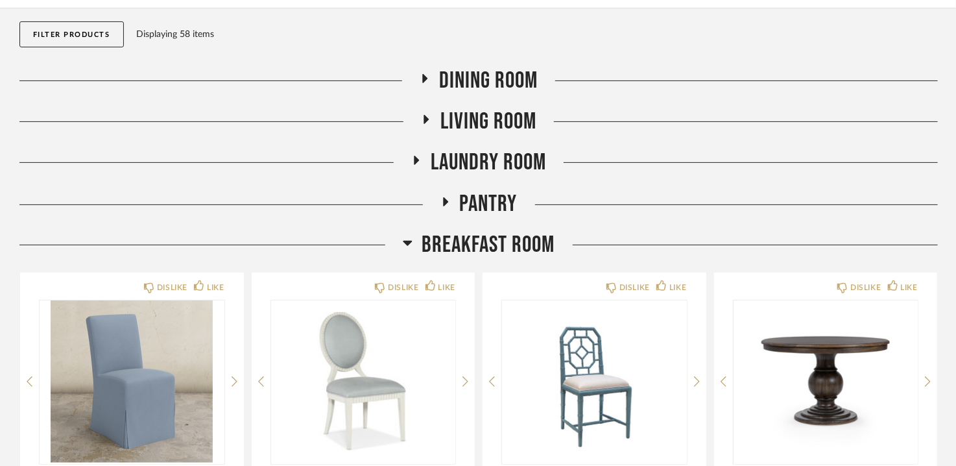
click at [407, 241] on icon at bounding box center [407, 243] width 9 height 5
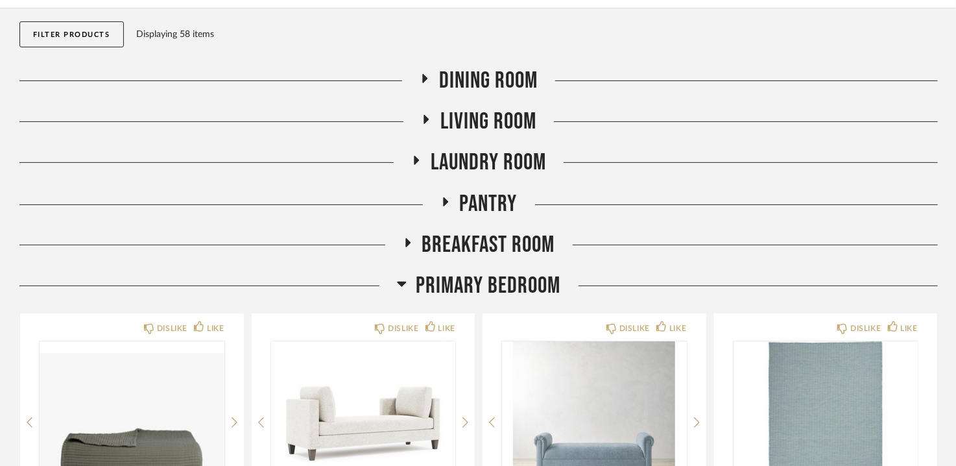
scroll to position [195, 0]
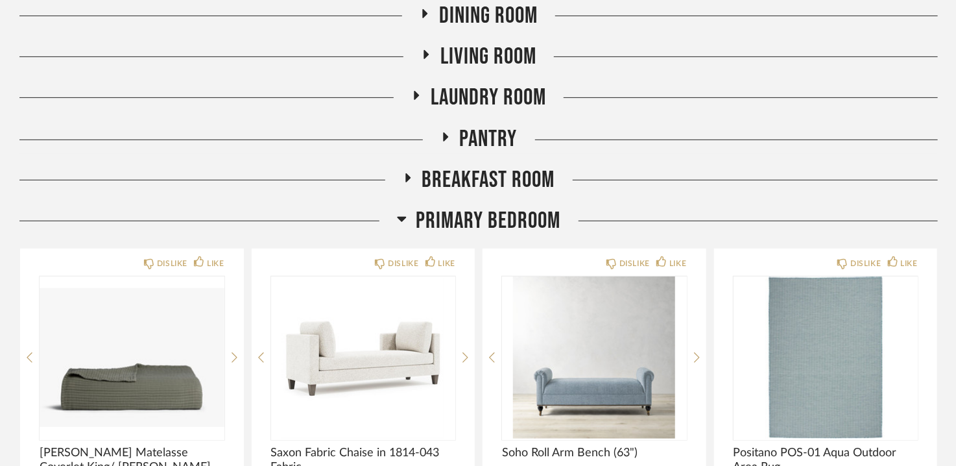
click at [400, 221] on icon at bounding box center [402, 219] width 10 height 16
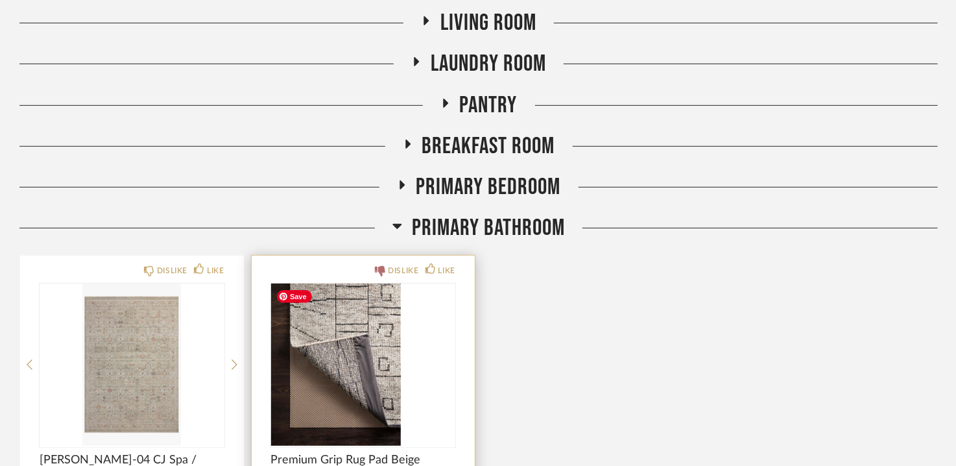
scroll to position [260, 0]
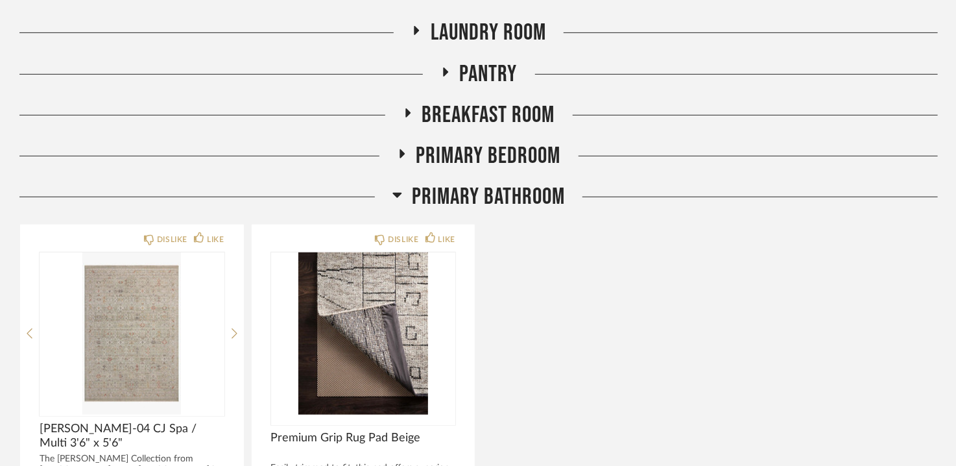
click at [397, 193] on icon at bounding box center [397, 195] width 9 height 5
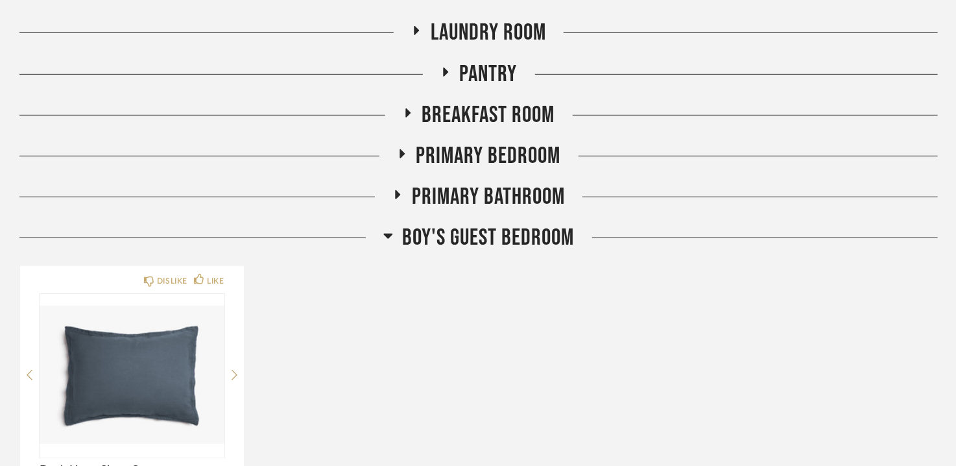
click at [387, 236] on icon at bounding box center [387, 236] width 9 height 5
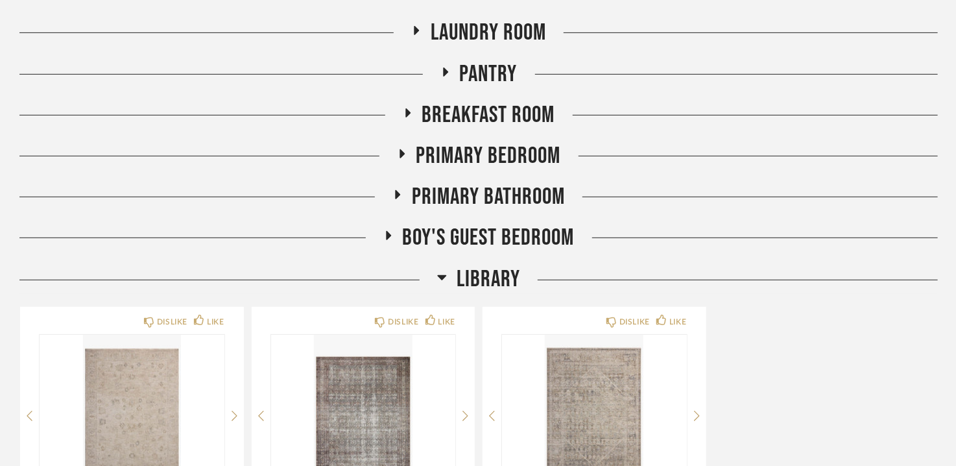
scroll to position [324, 0]
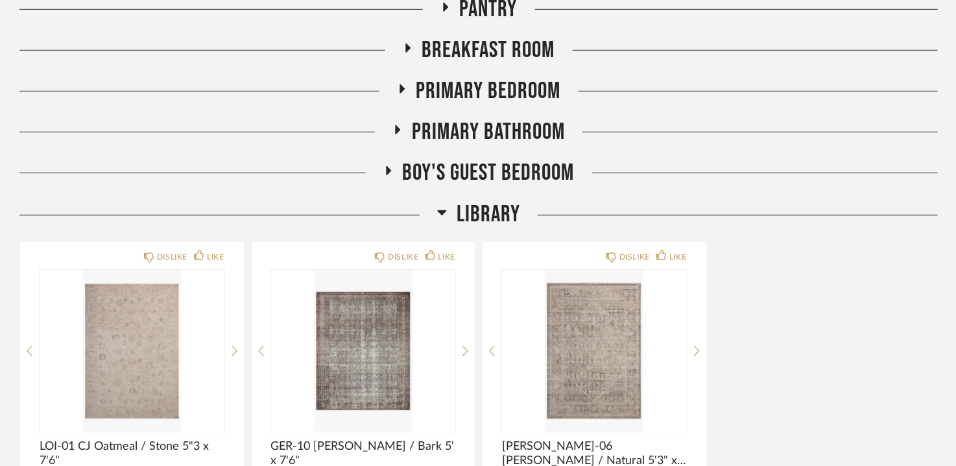
click at [441, 213] on icon at bounding box center [442, 212] width 9 height 5
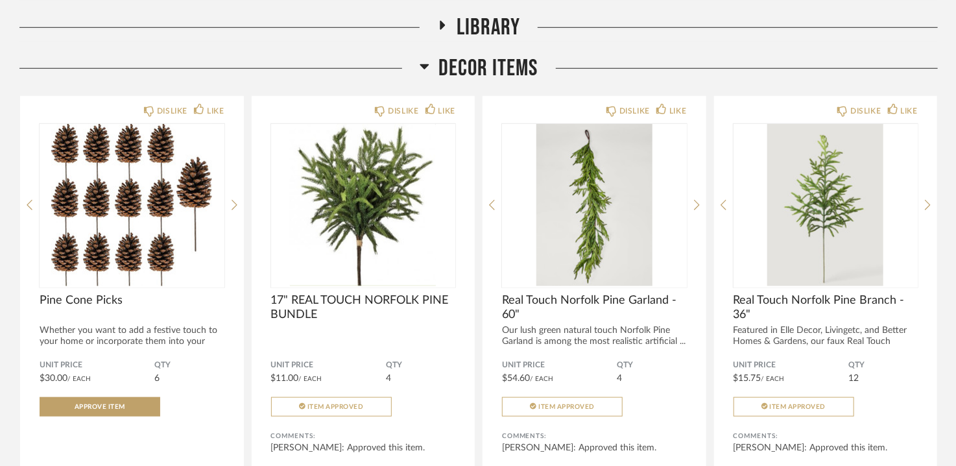
scroll to position [519, 0]
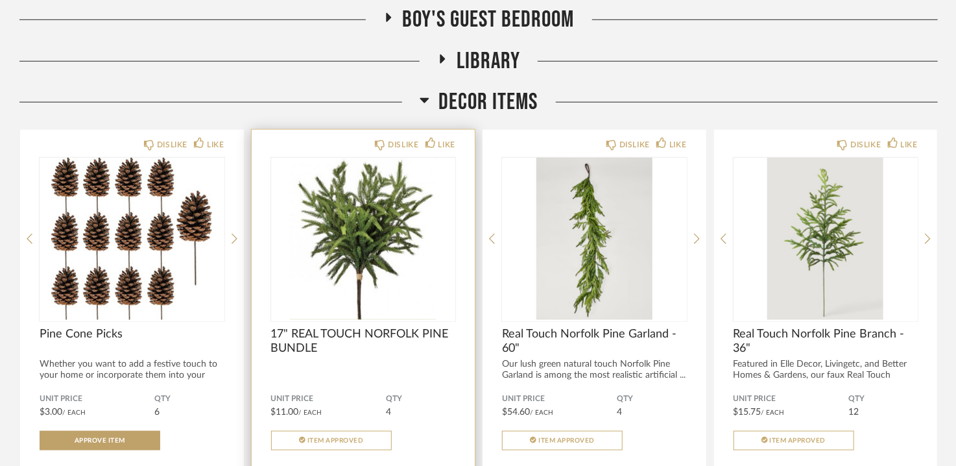
scroll to position [519, 0]
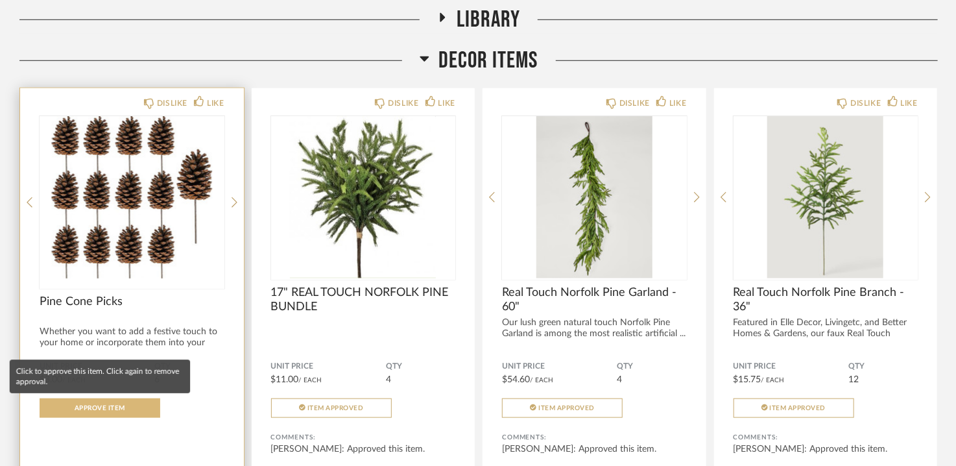
click at [117, 402] on button "Approve Item" at bounding box center [100, 407] width 121 height 19
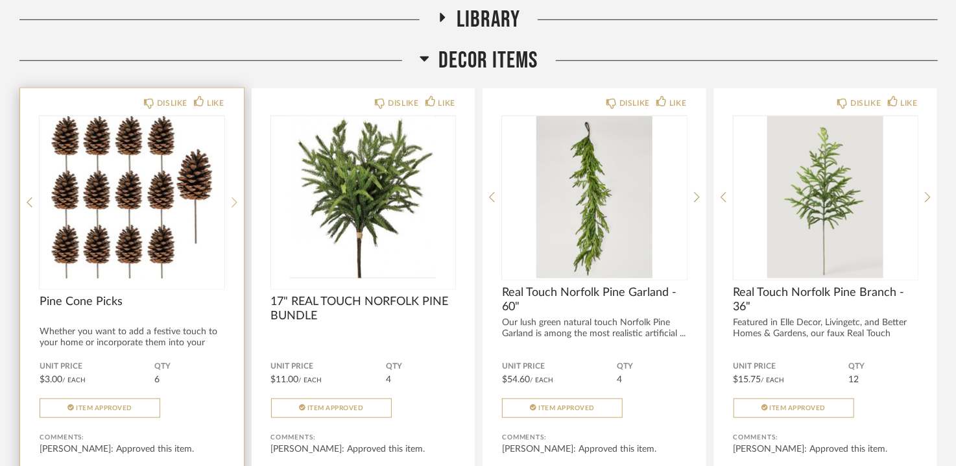
click at [232, 208] on div at bounding box center [235, 202] width 6 height 173
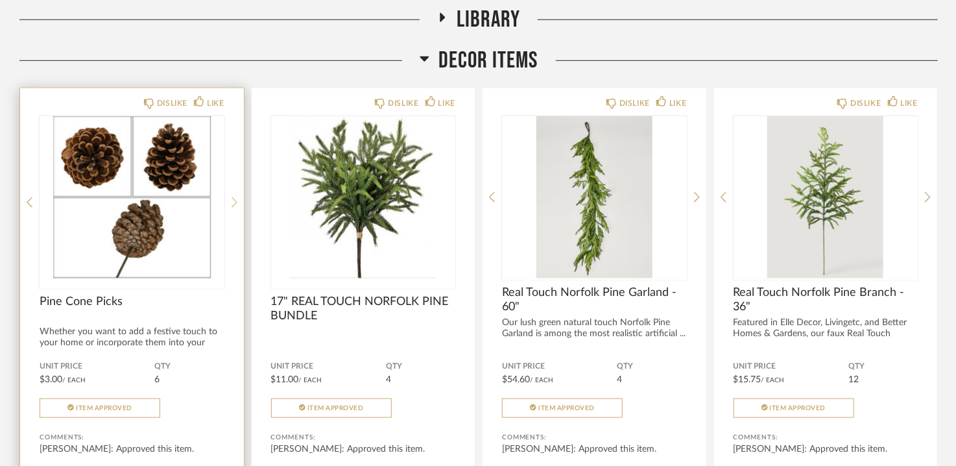
click at [232, 208] on div at bounding box center [235, 202] width 6 height 173
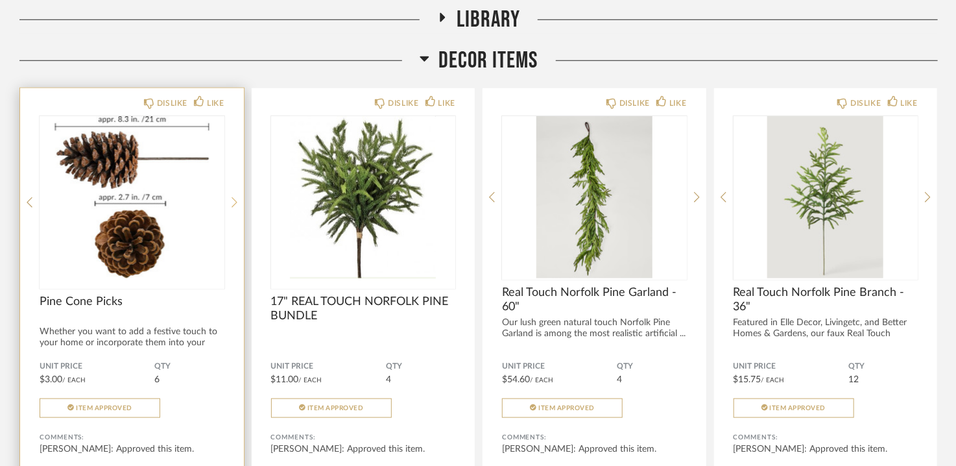
click at [232, 208] on div at bounding box center [235, 202] width 6 height 173
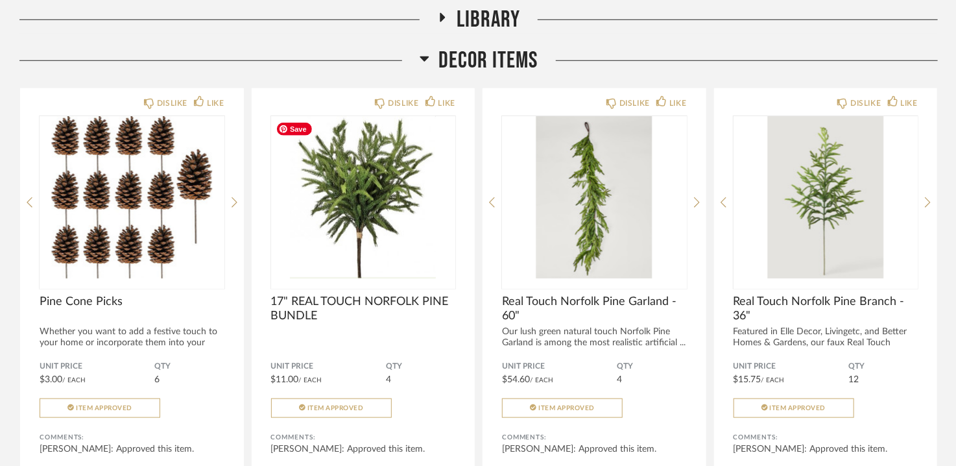
click at [420, 51] on icon at bounding box center [425, 59] width 10 height 16
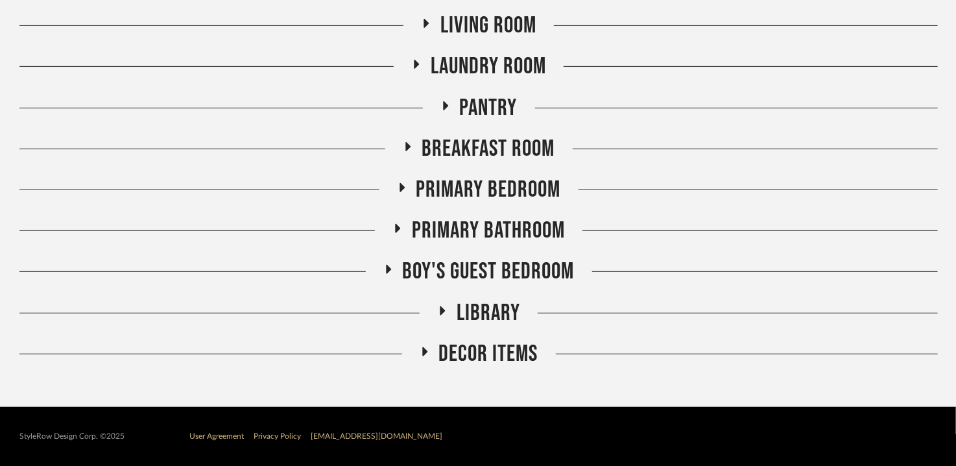
scroll to position [0, 0]
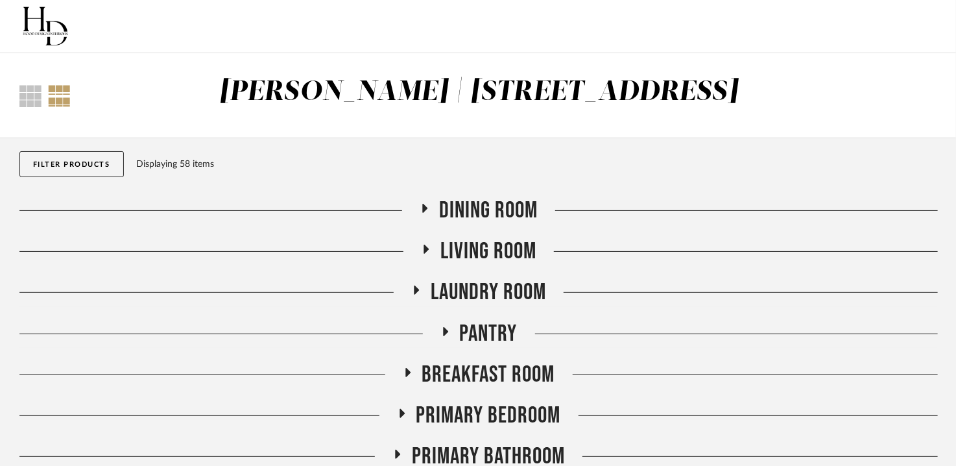
click at [384, 86] on div "[PERSON_NAME] | [STREET_ADDRESS]" at bounding box center [478, 92] width 519 height 27
